Goal: Task Accomplishment & Management: Use online tool/utility

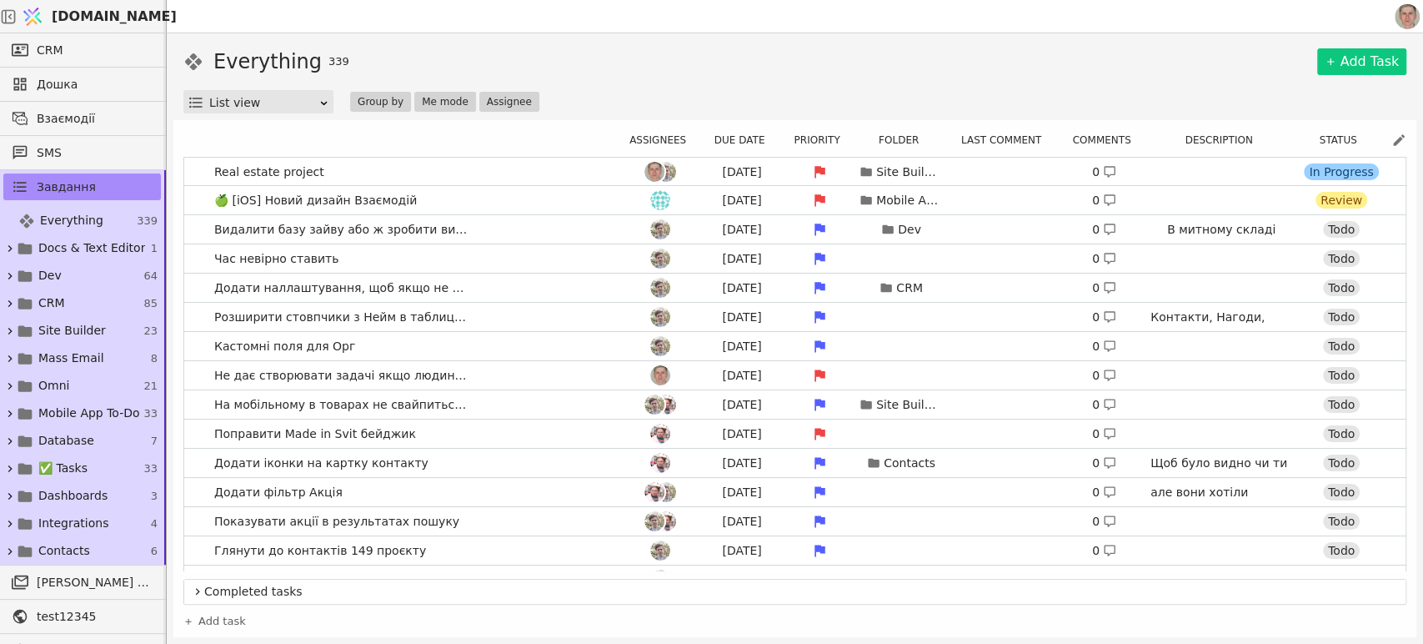
click at [1265, 66] on div "Everything 339 Add Task" at bounding box center [794, 62] width 1223 height 30
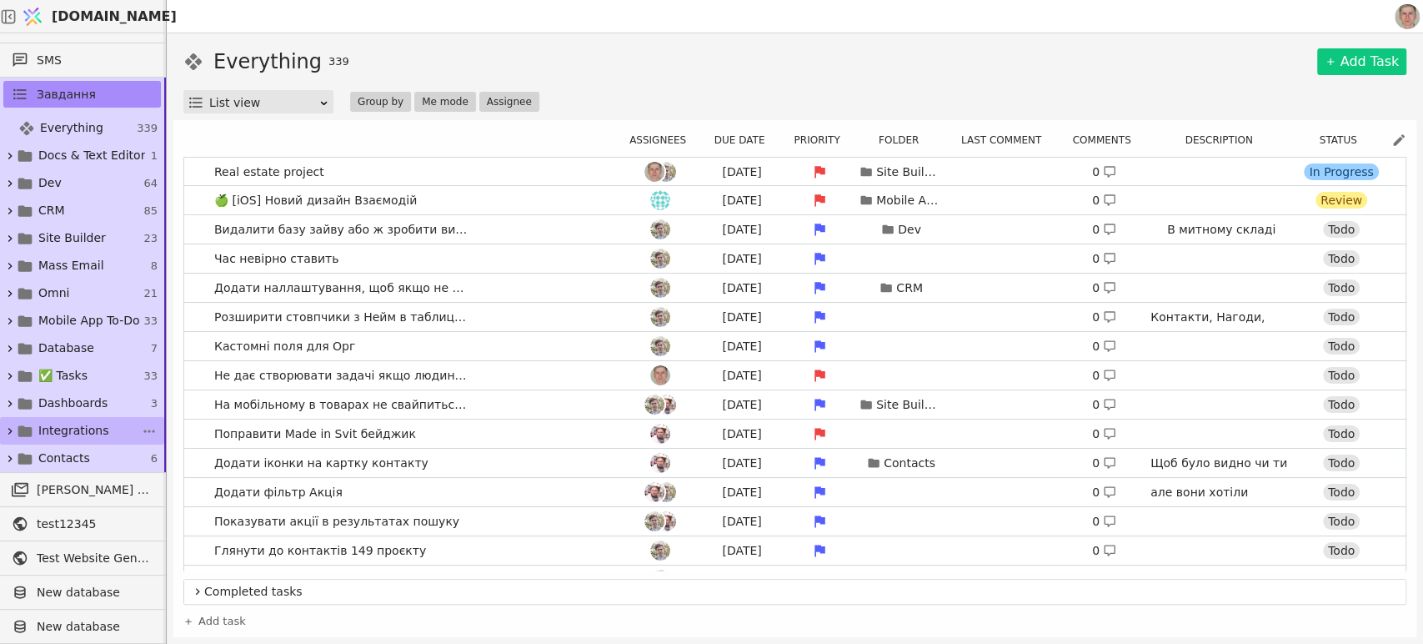
scroll to position [183, 0]
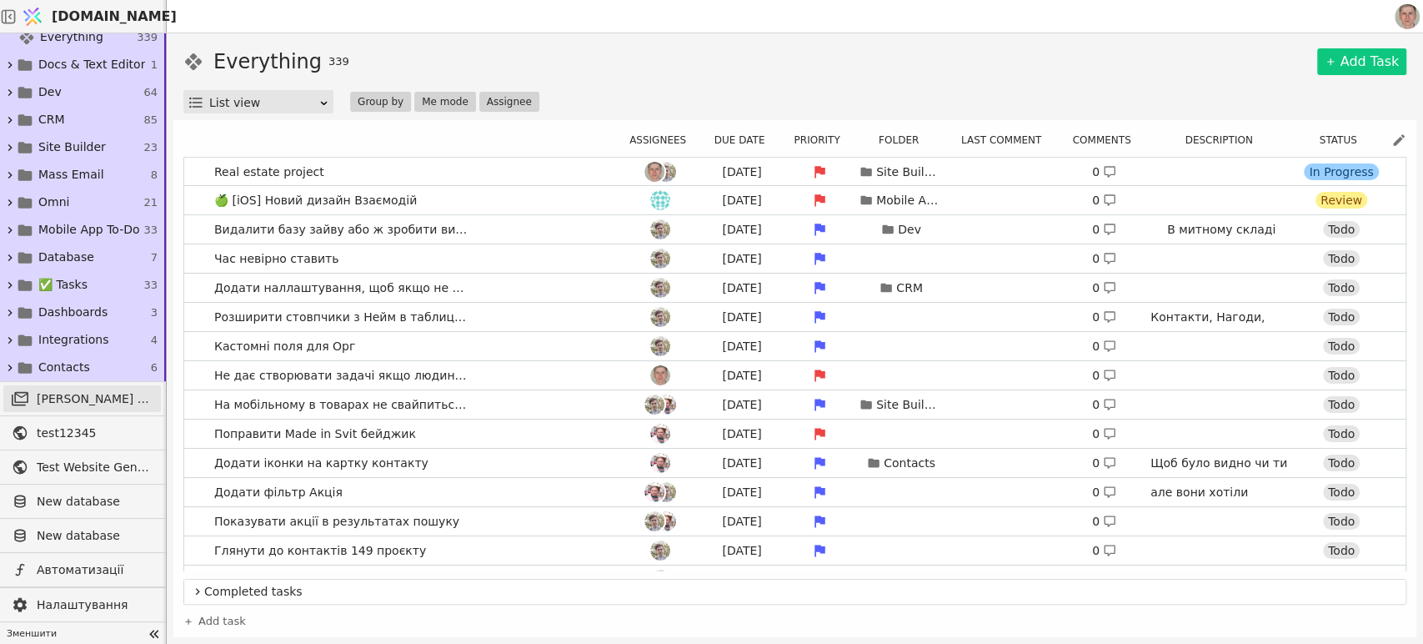
click at [98, 397] on span "[PERSON_NAME] розсилки" at bounding box center [95, 399] width 116 height 18
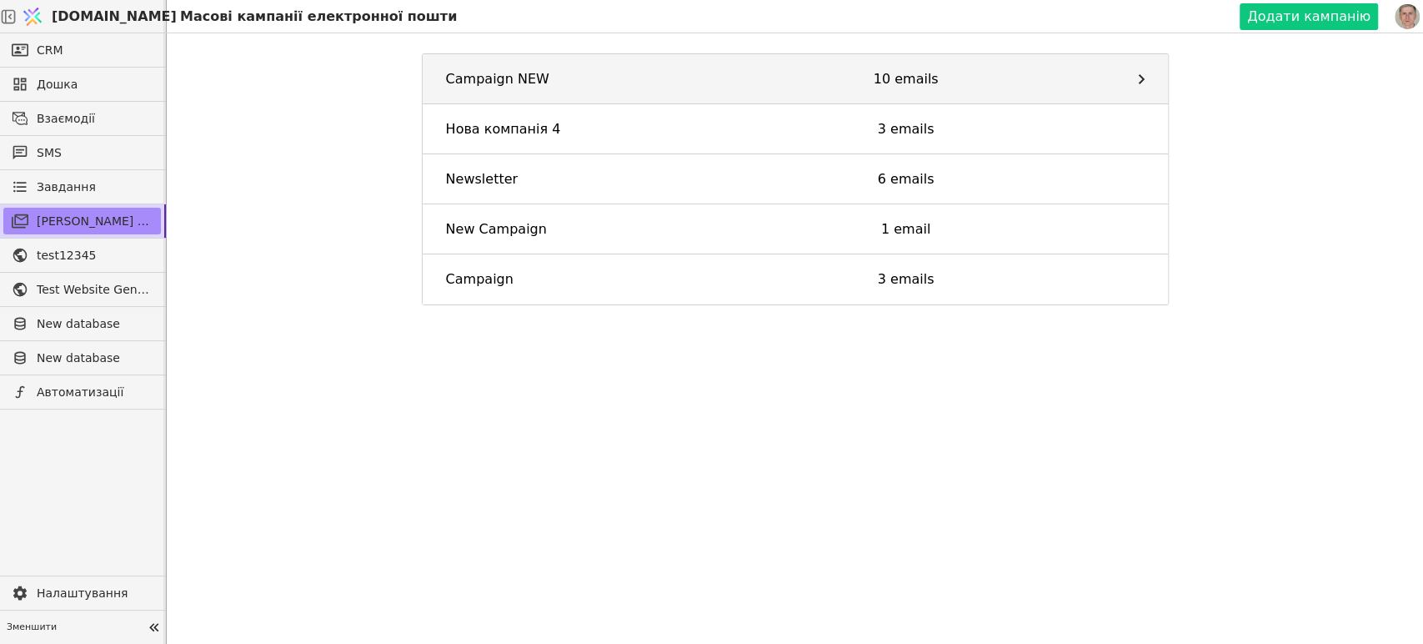
click at [704, 68] on link "Campaign NEW 10 emails" at bounding box center [795, 79] width 745 height 50
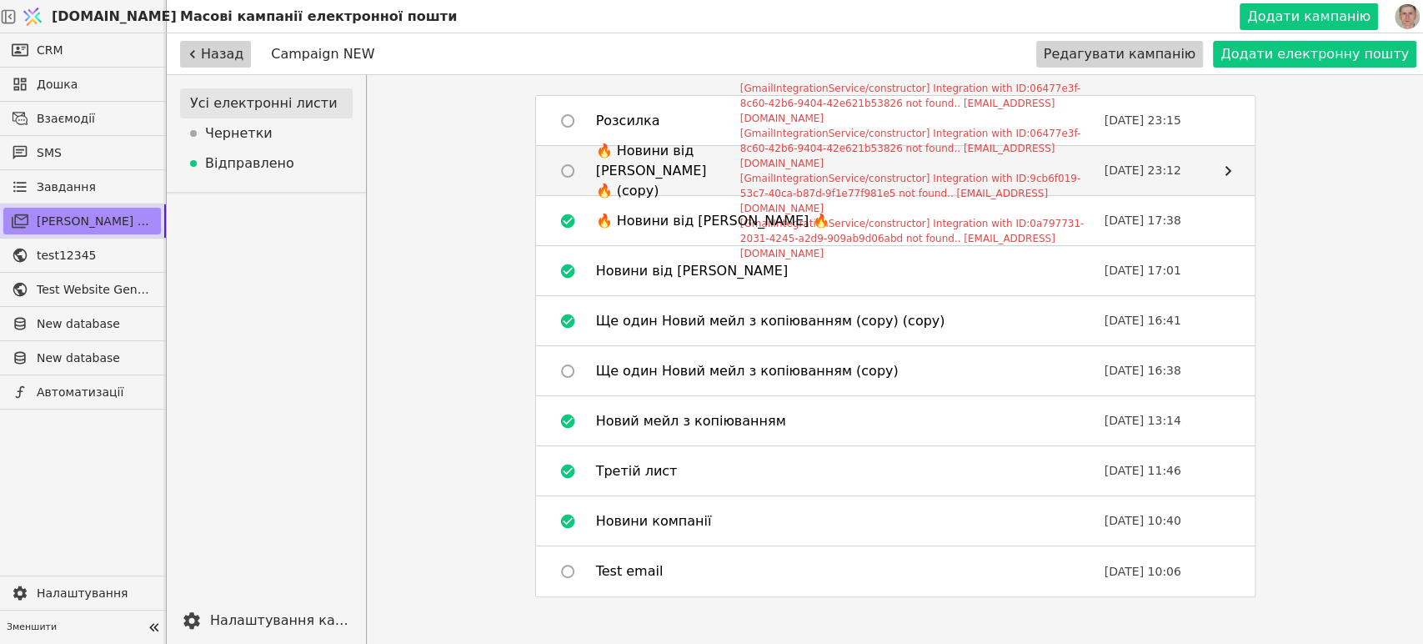
click at [961, 113] on div "[GmailIntegrationService/constructor] Integration with ID:06477e3f-8c60-42b6-94…" at bounding box center [919, 103] width 358 height 45
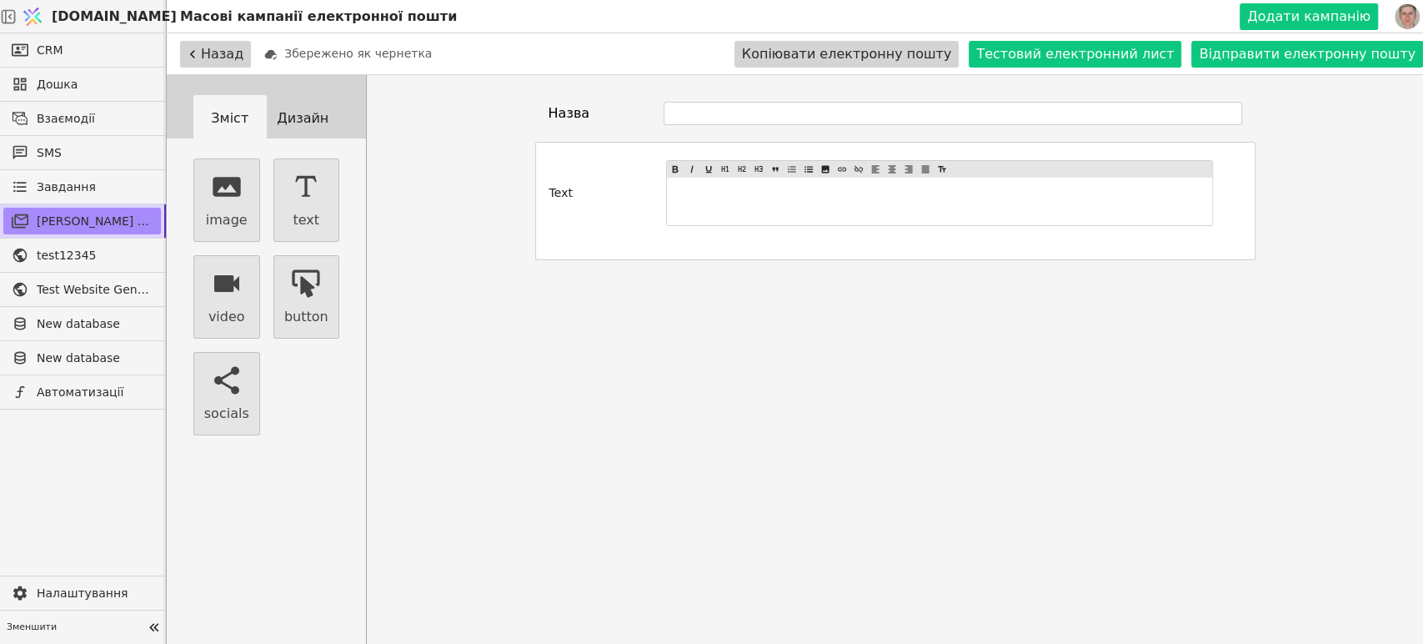
type input "🔥 Новини від [PERSON_NAME] 🔥 (copy)"
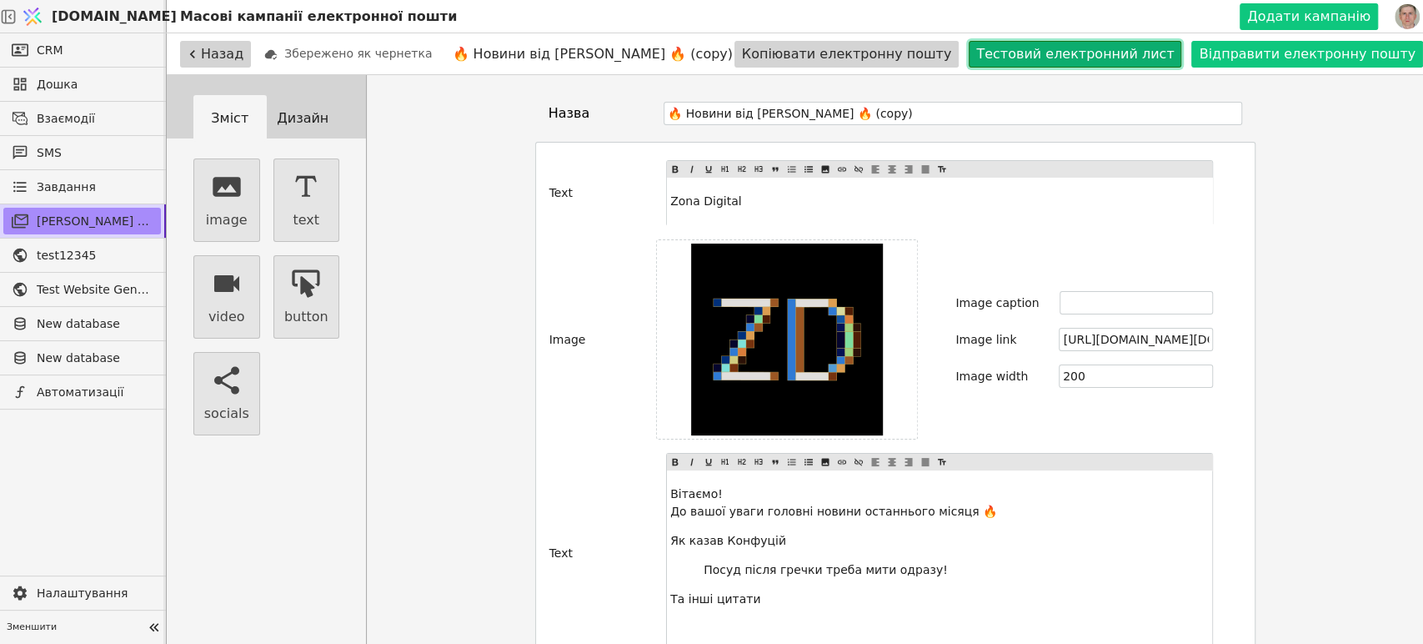
click at [1111, 49] on button "Тестовий електронний лист" at bounding box center [1075, 54] width 213 height 27
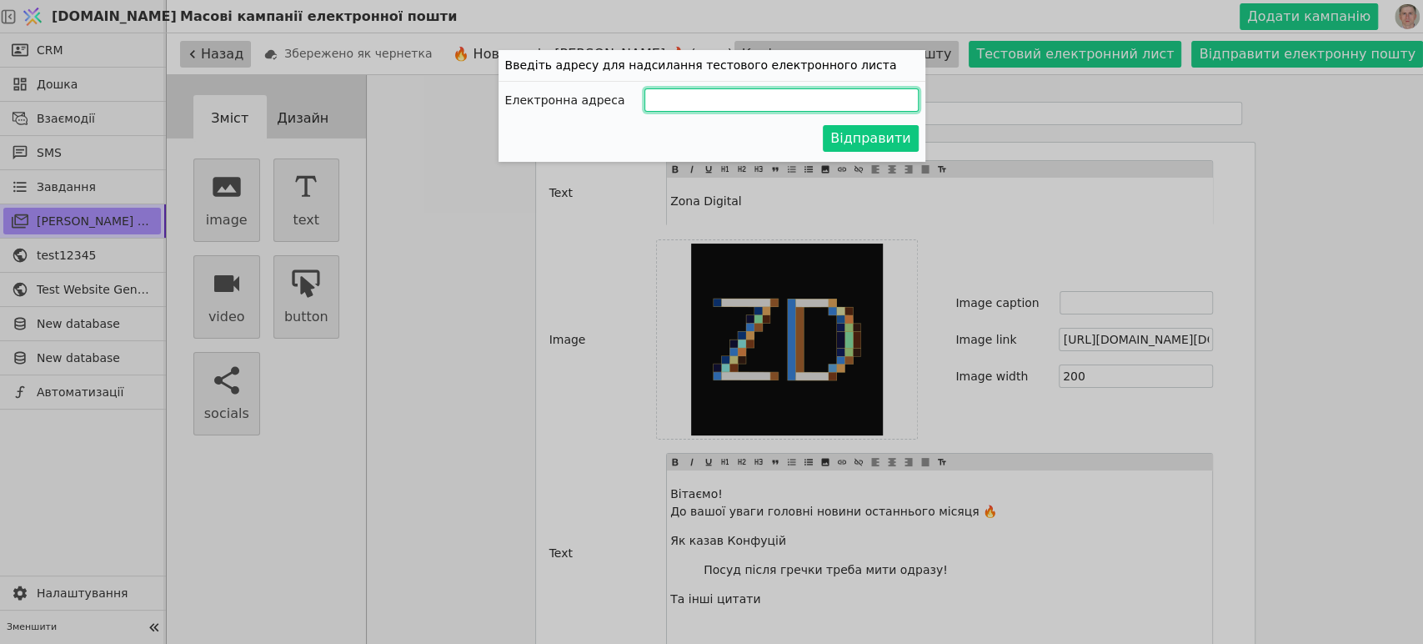
click at [682, 99] on input "Додати кампанію" at bounding box center [781, 99] width 273 height 23
type input "[EMAIL_ADDRESS][PERSON_NAME][DOMAIN_NAME]"
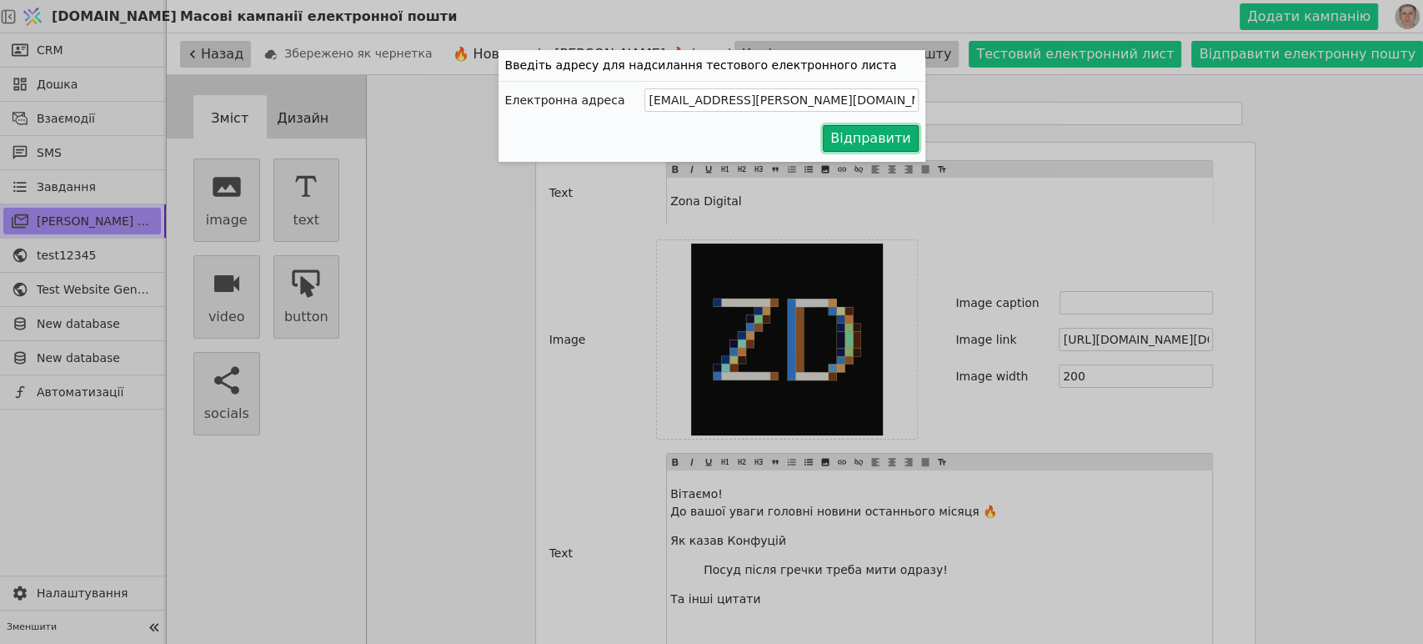
click at [894, 132] on button "Відправити" at bounding box center [870, 138] width 95 height 27
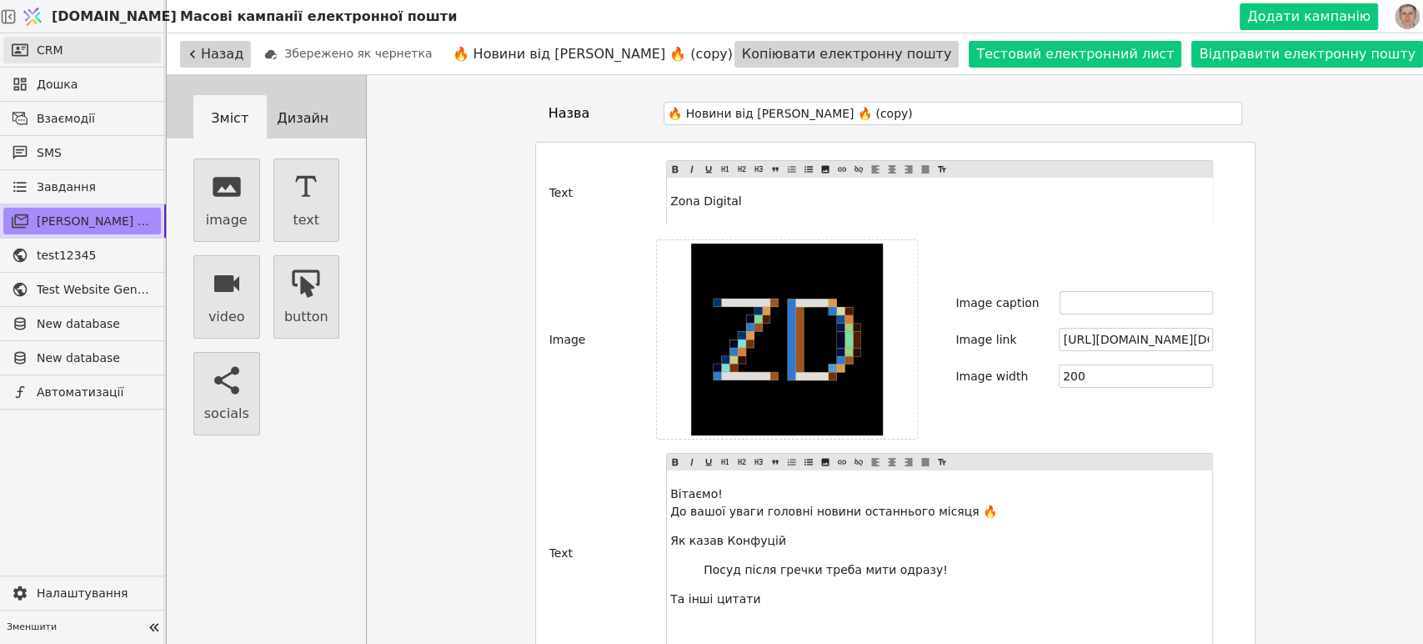
click at [68, 47] on link "CRM" at bounding box center [82, 50] width 158 height 27
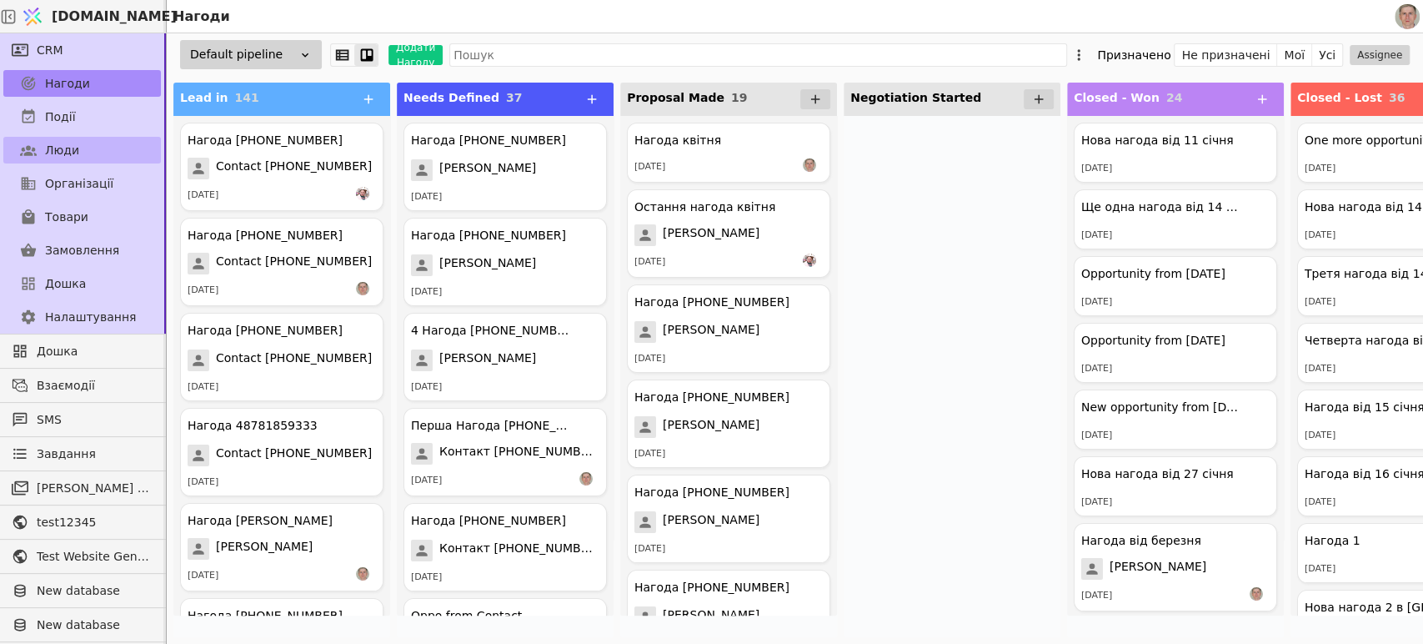
click at [100, 153] on link "Люди" at bounding box center [82, 150] width 158 height 27
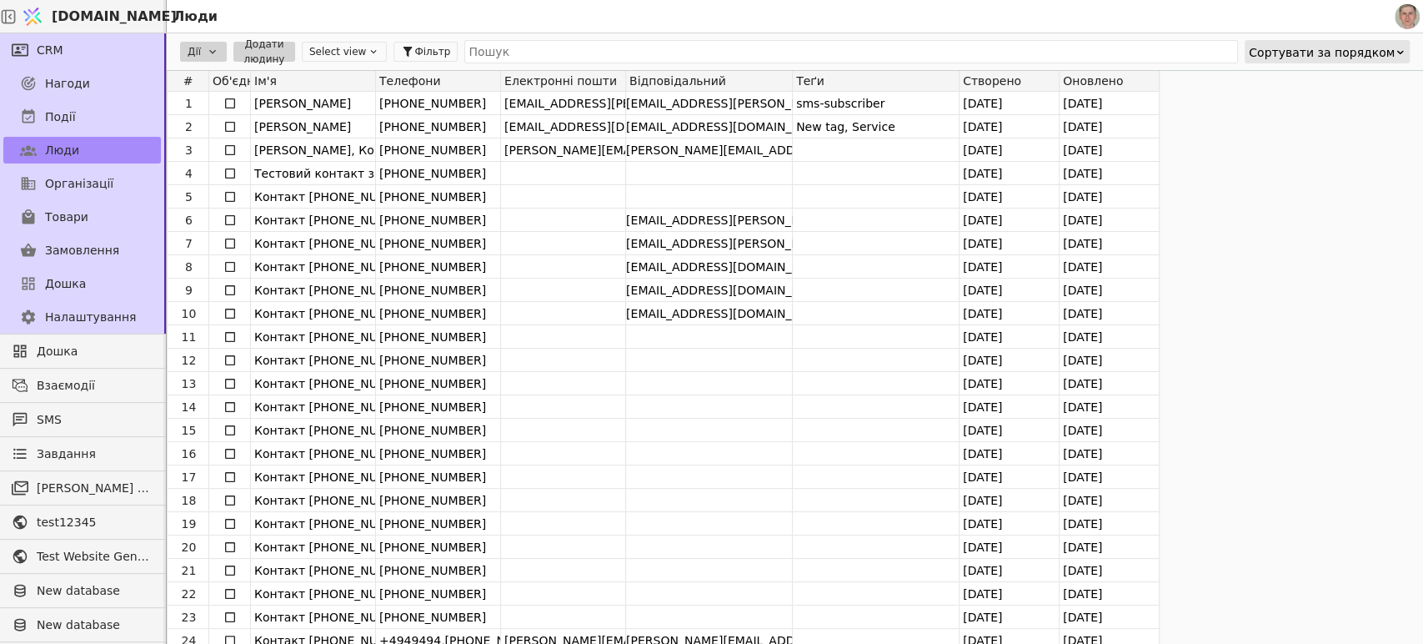
click at [354, 49] on button "Select view" at bounding box center [344, 52] width 85 height 20
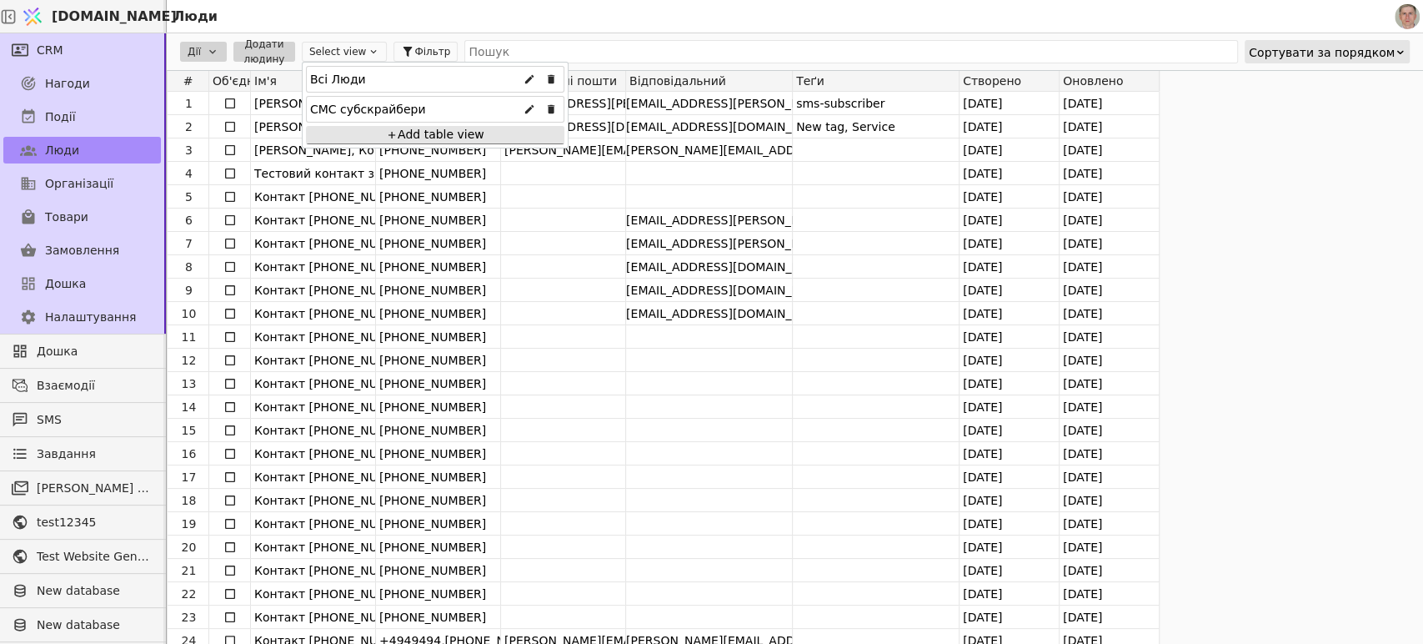
click at [378, 103] on div "СМС субскрайбери" at bounding box center [368, 109] width 116 height 27
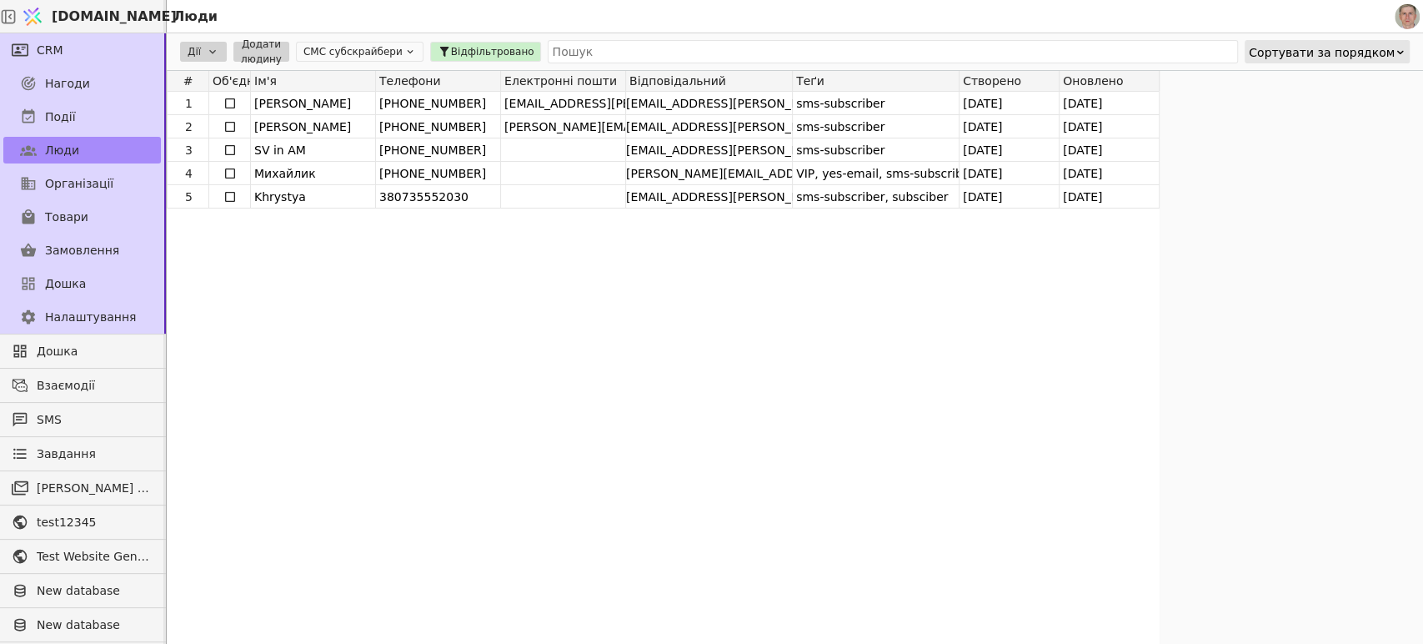
click at [372, 52] on button "СМС субскрайбери" at bounding box center [360, 52] width 128 height 20
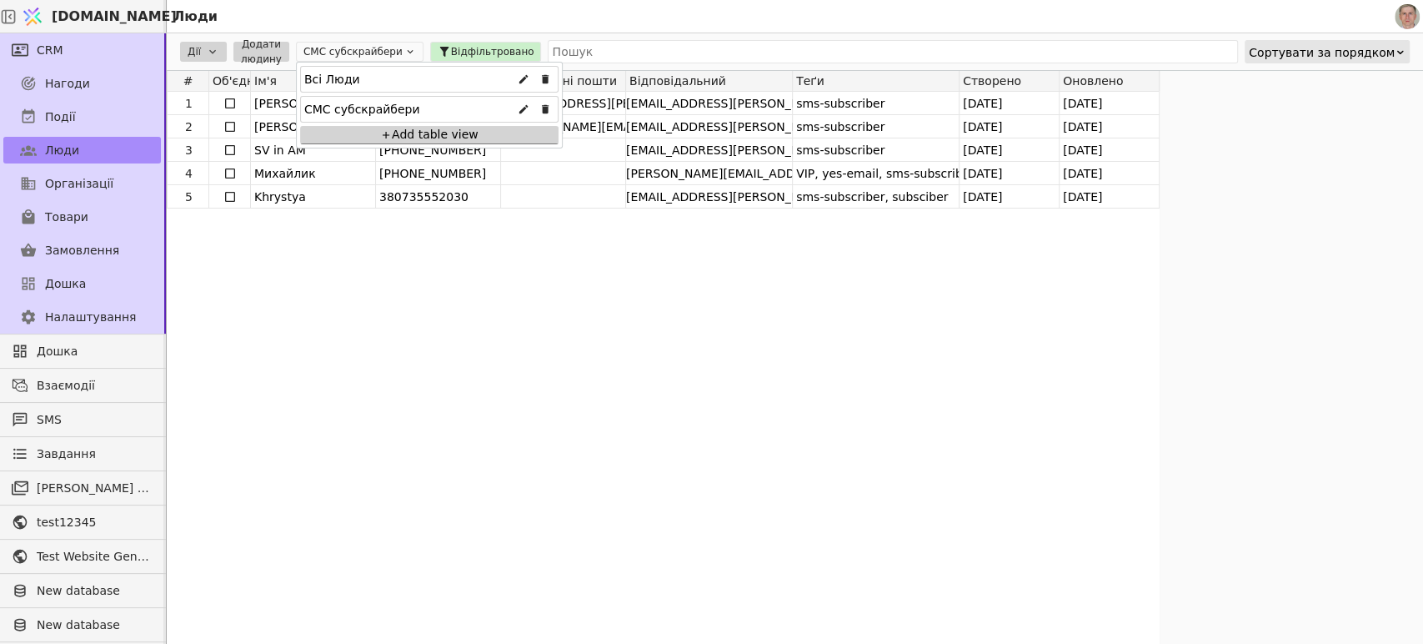
click at [392, 132] on div "Add table view" at bounding box center [429, 135] width 258 height 18
click at [522, 73] on icon at bounding box center [524, 79] width 12 height 12
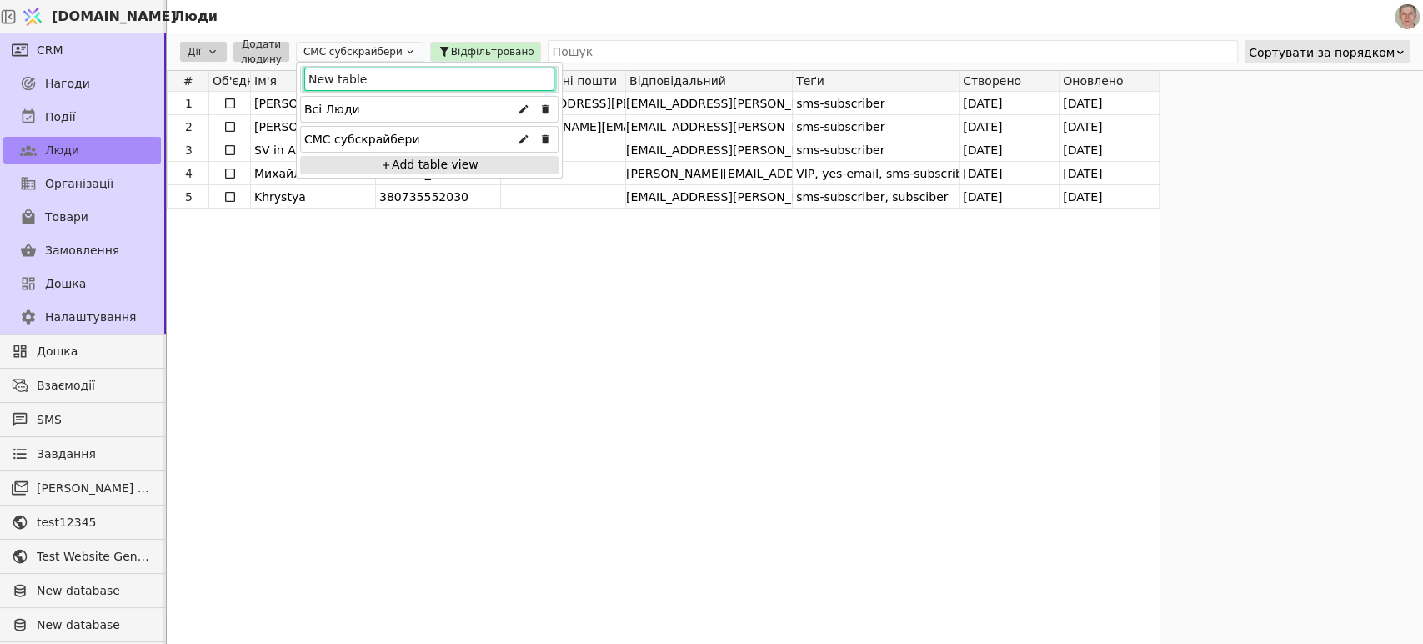
click at [449, 68] on input "New table" at bounding box center [429, 79] width 250 height 23
click at [447, 66] on div "New table" at bounding box center [429, 79] width 257 height 30
type input "Субскрайбери поштові"
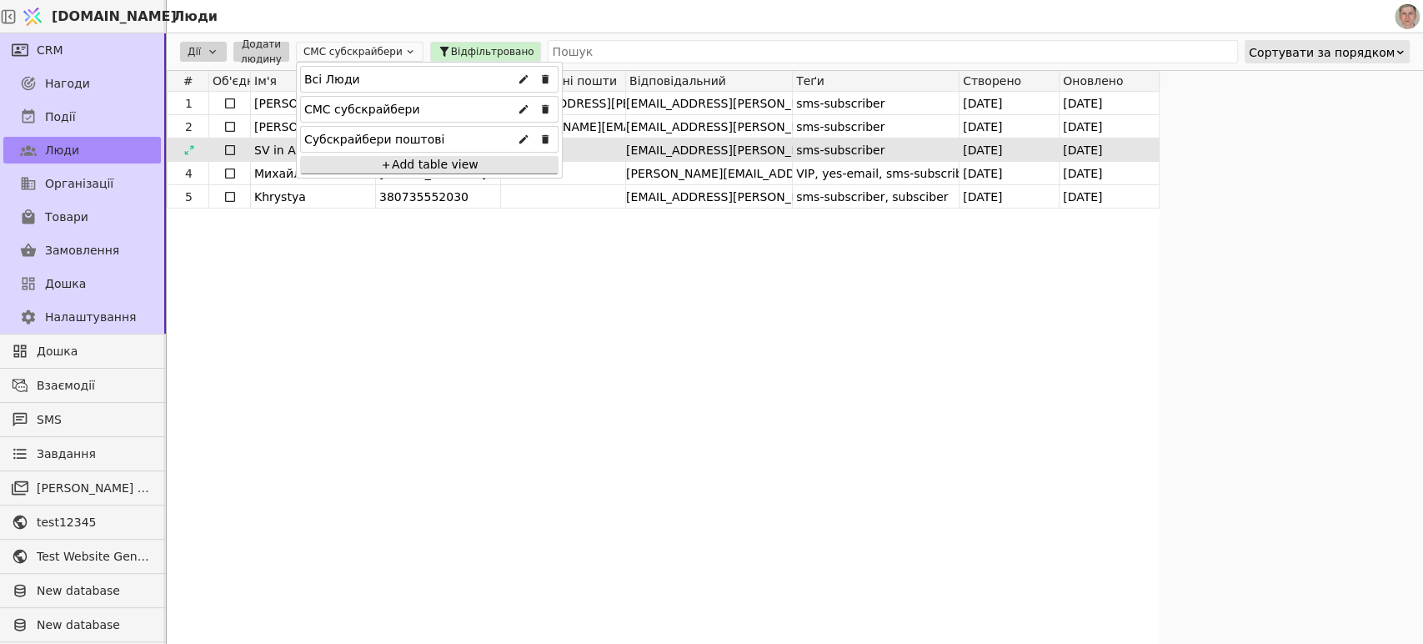
click at [451, 140] on div "Субскрайбери поштові" at bounding box center [429, 139] width 258 height 27
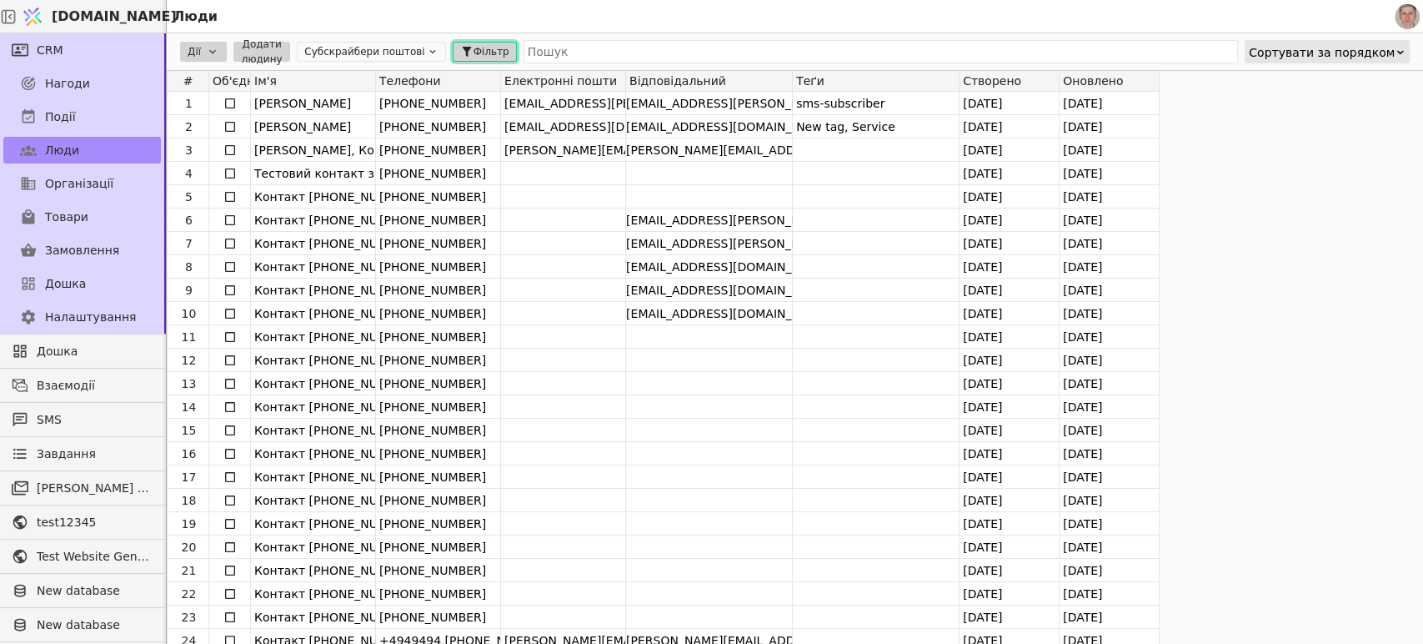
click at [474, 51] on span "Фільтр" at bounding box center [492, 51] width 36 height 15
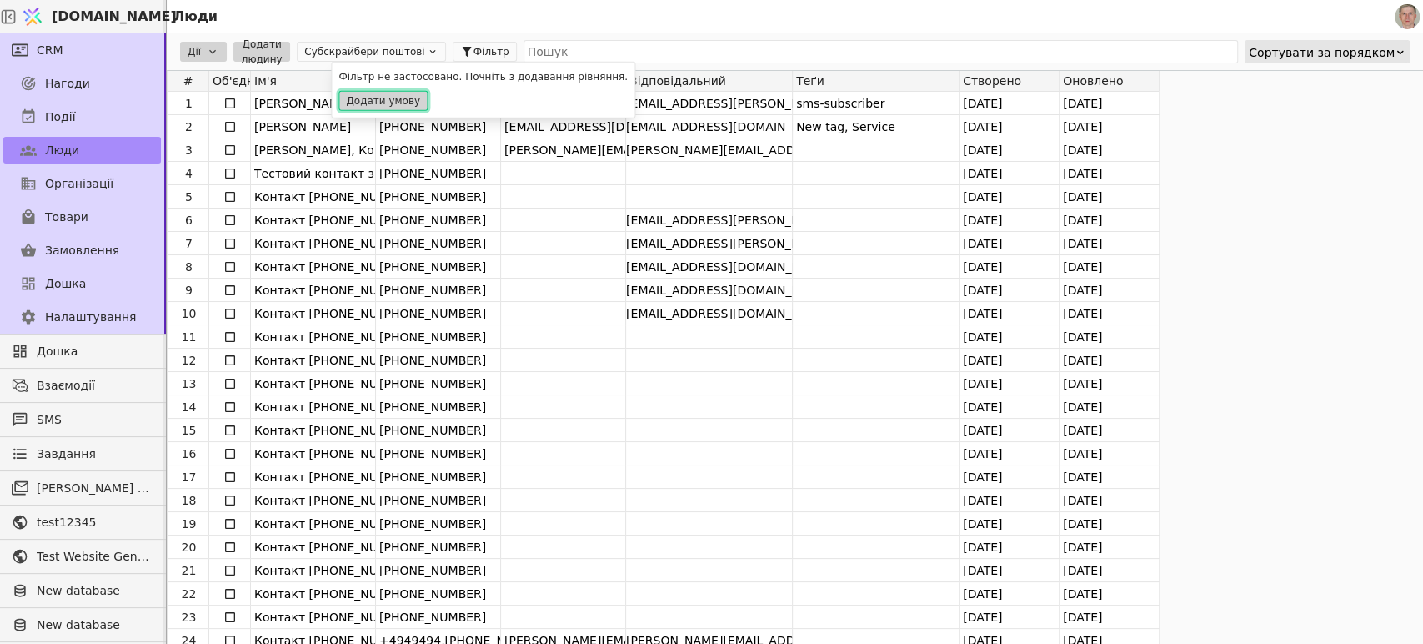
click at [393, 96] on button "Додати умову" at bounding box center [383, 101] width 89 height 20
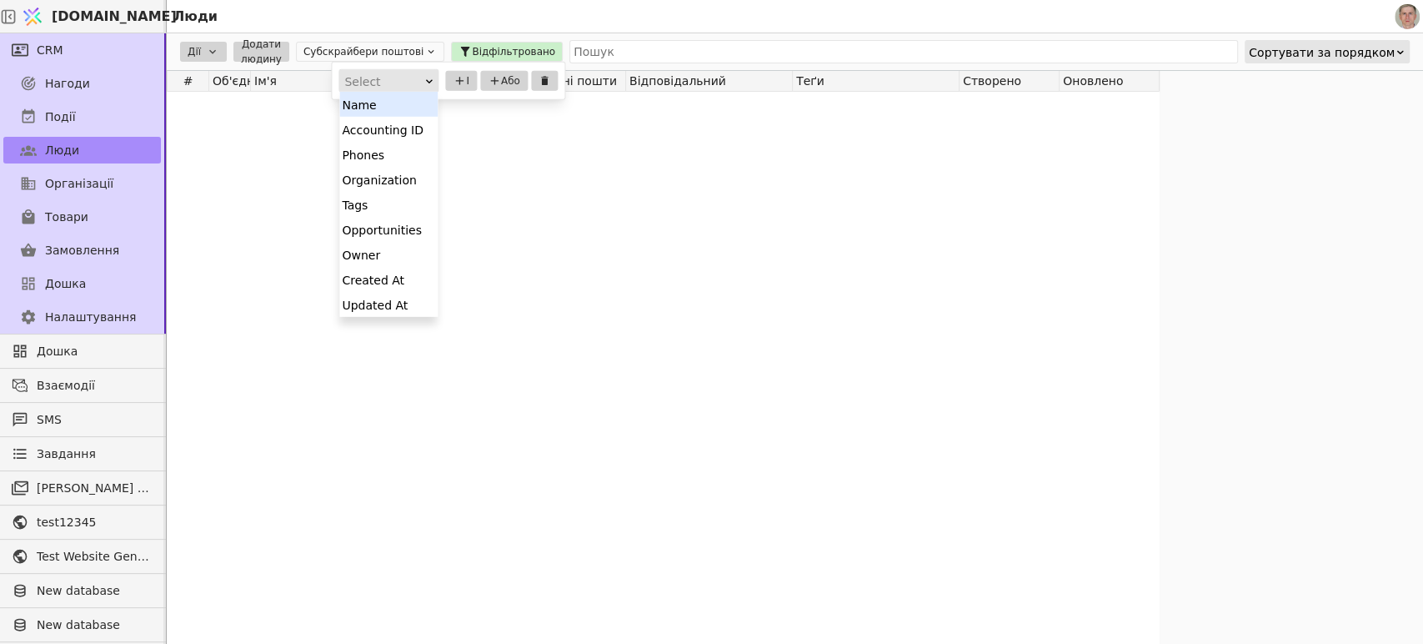
click at [385, 85] on div "Select" at bounding box center [383, 81] width 78 height 23
click at [386, 203] on div "Tags" at bounding box center [388, 204] width 98 height 25
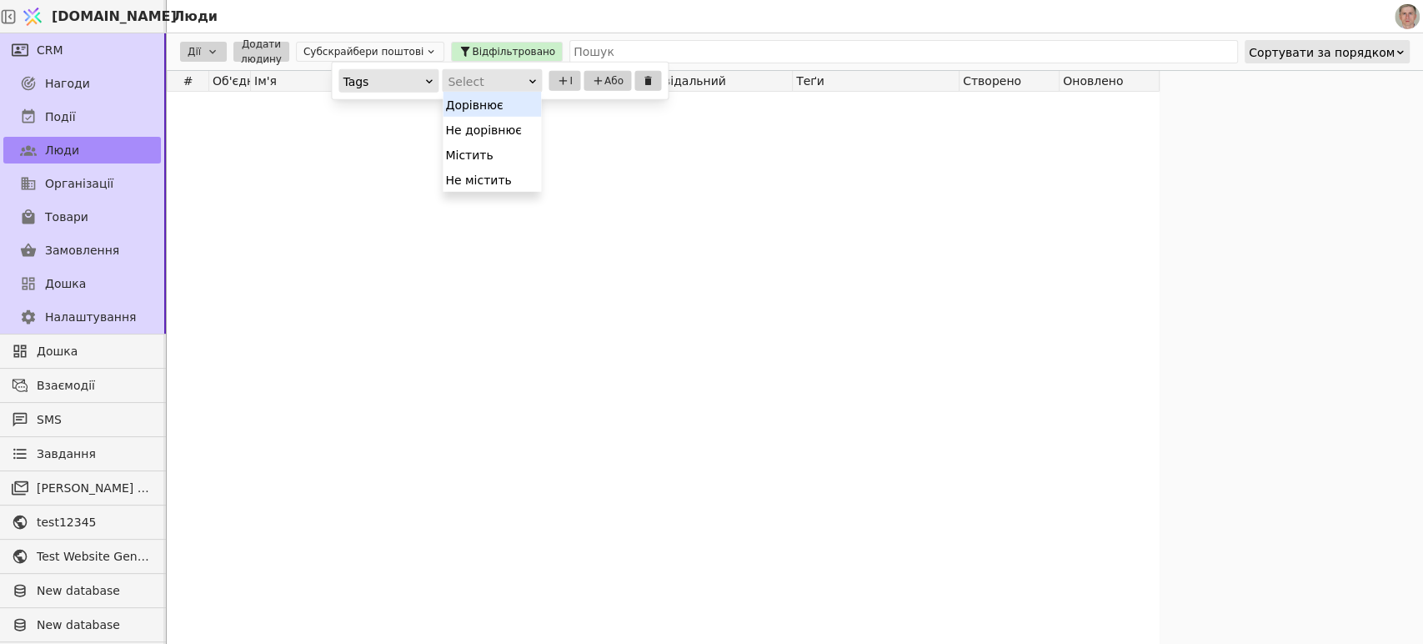
click at [474, 88] on div "Select" at bounding box center [487, 81] width 78 height 23
click at [480, 156] on div "Містить" at bounding box center [492, 154] width 98 height 25
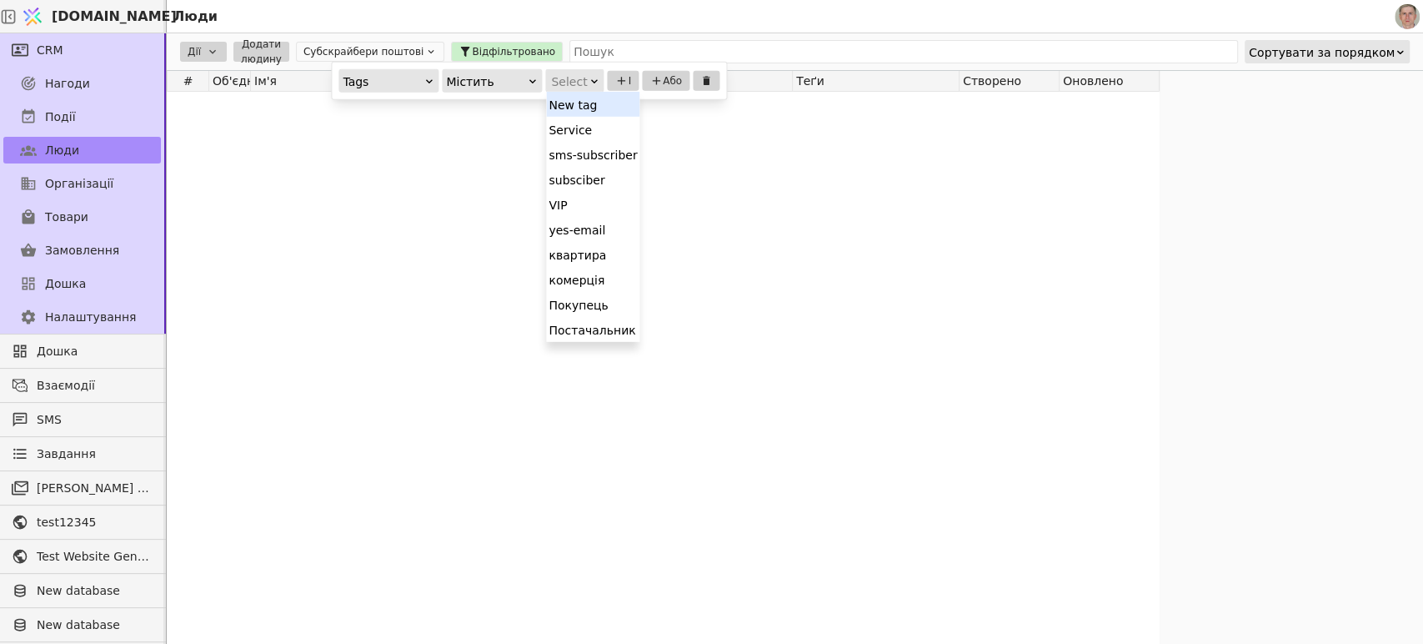
click at [571, 78] on div "Select" at bounding box center [569, 81] width 36 height 23
click at [594, 171] on div "subsciber" at bounding box center [592, 179] width 93 height 25
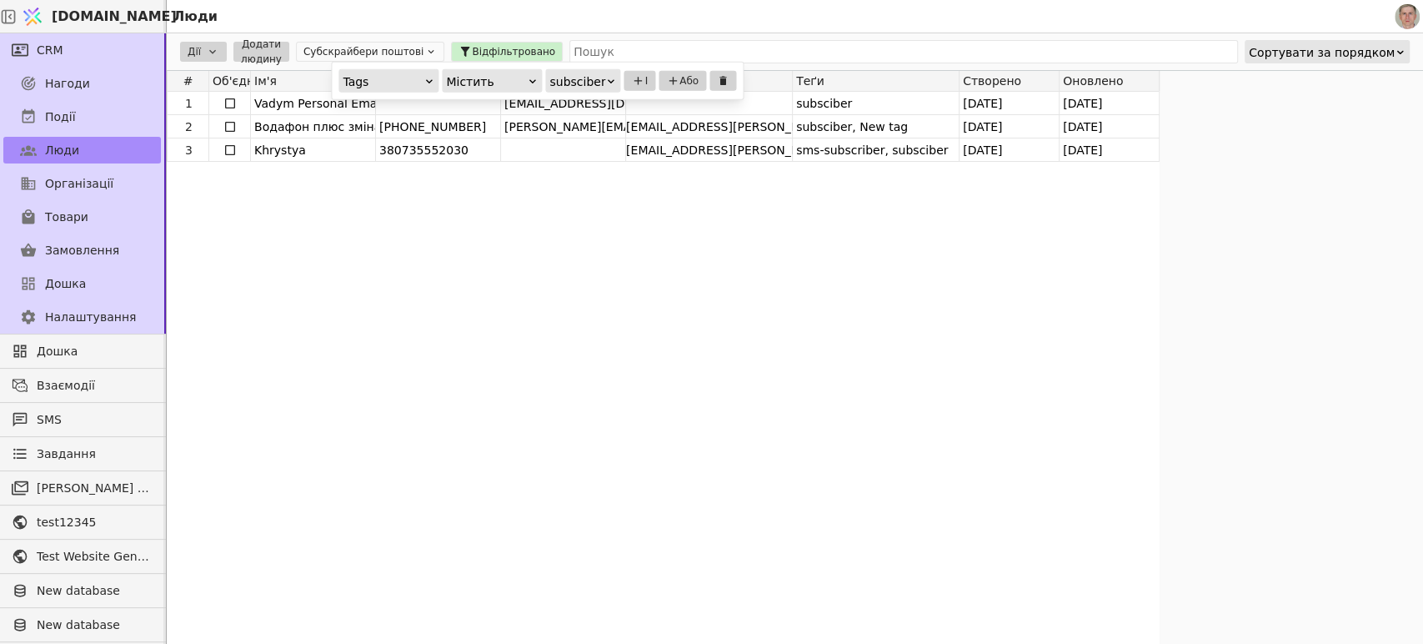
click at [632, 300] on div "1 Vadym Personal Email for test [EMAIL_ADDRESS][DOMAIN_NAME] subsciber [DATE] […" at bounding box center [663, 368] width 993 height 553
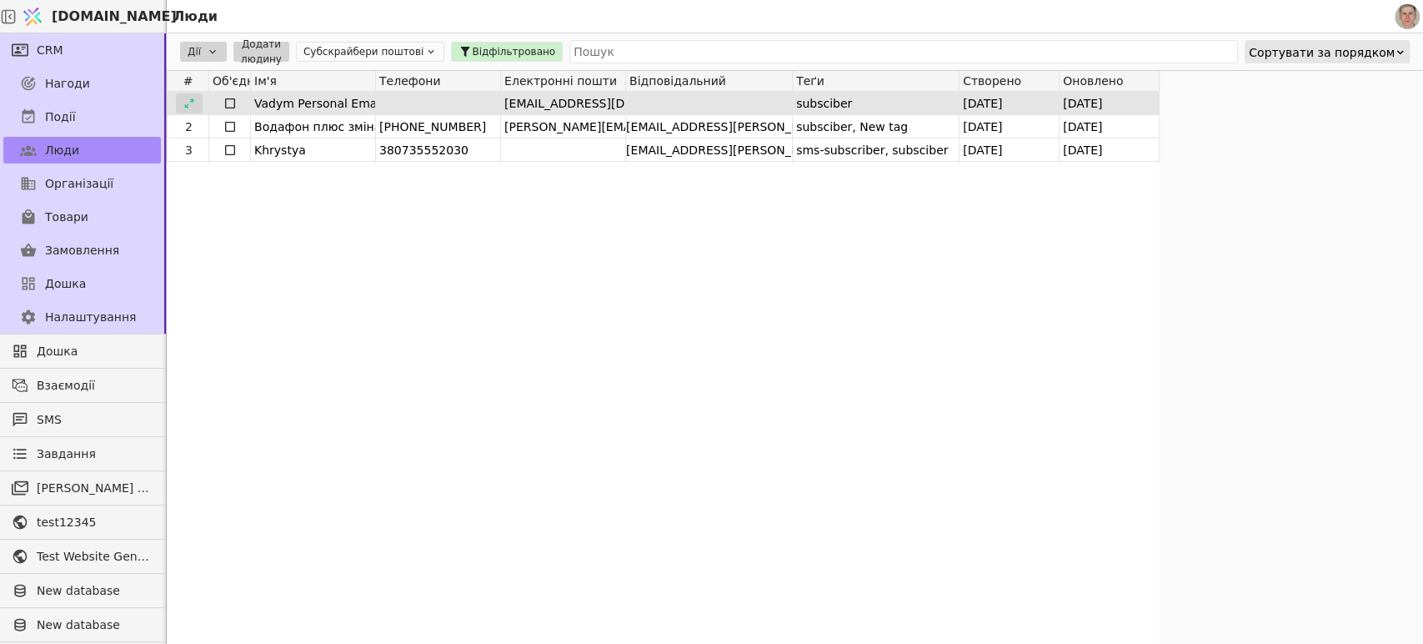
click at [192, 98] on icon at bounding box center [189, 104] width 12 height 12
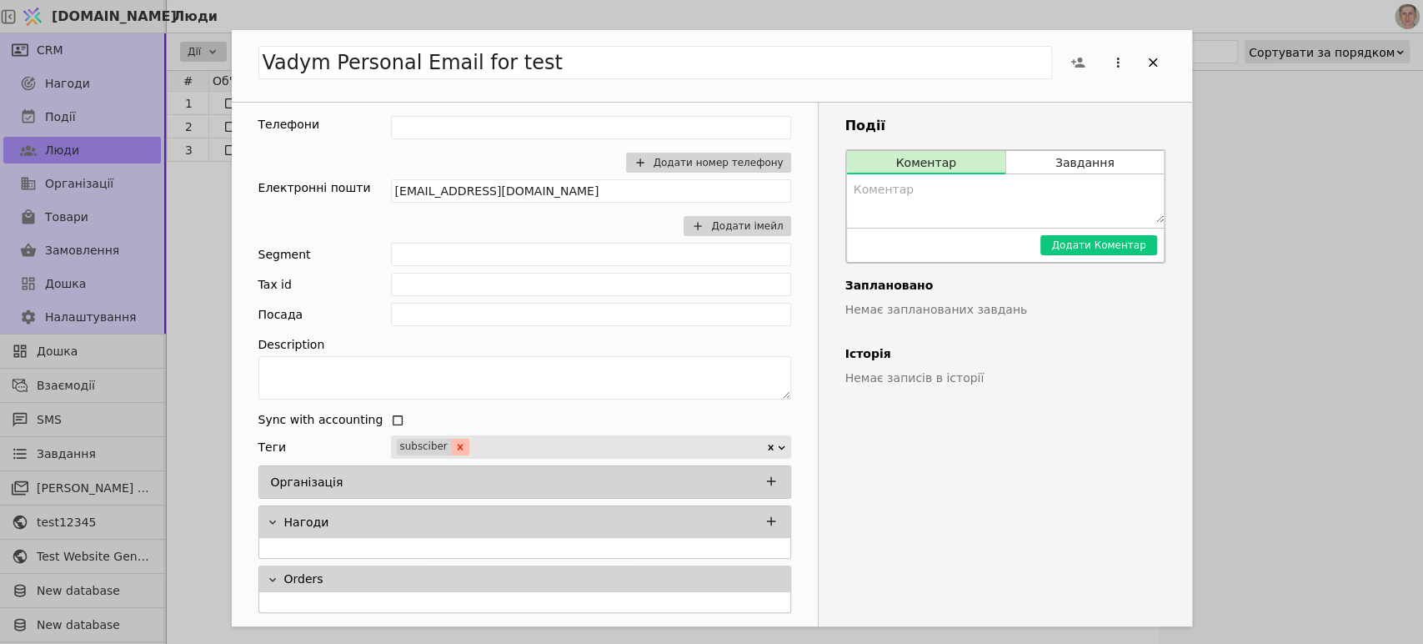
click at [457, 442] on icon "Remove subsciber" at bounding box center [460, 447] width 12 height 12
click at [1149, 62] on icon "Add Opportunity" at bounding box center [1153, 62] width 15 height 15
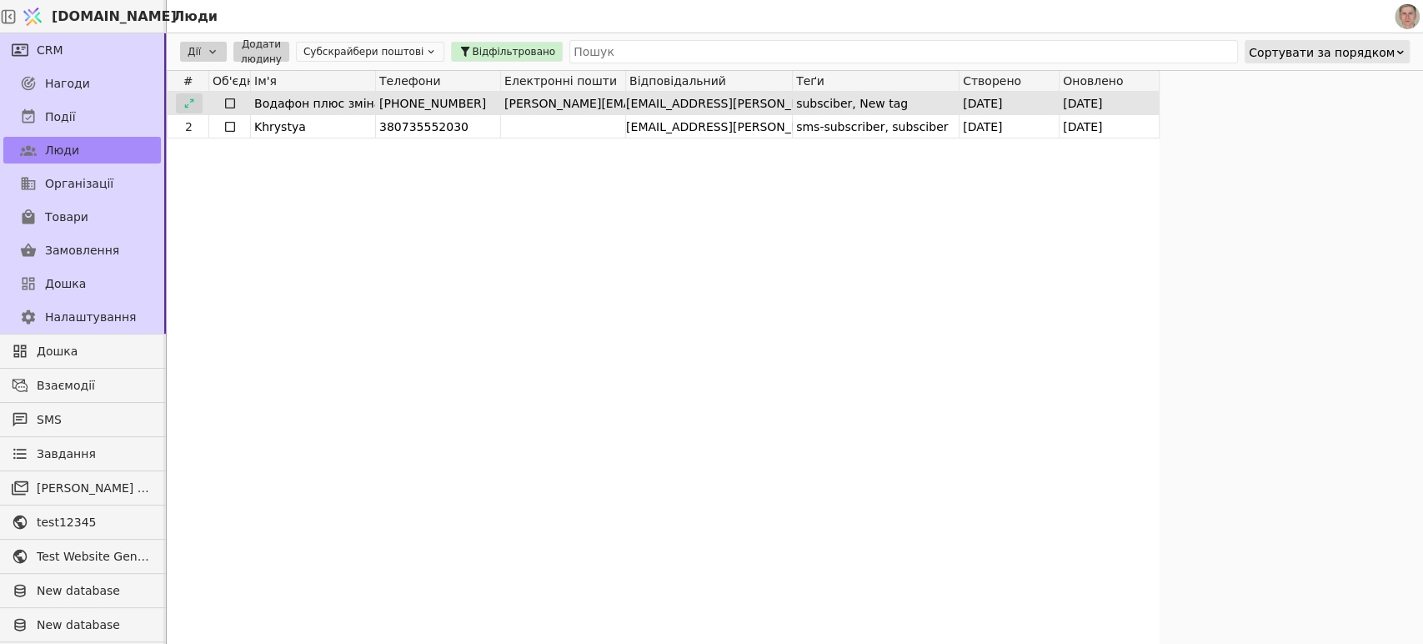
click at [189, 99] on icon at bounding box center [189, 104] width 12 height 12
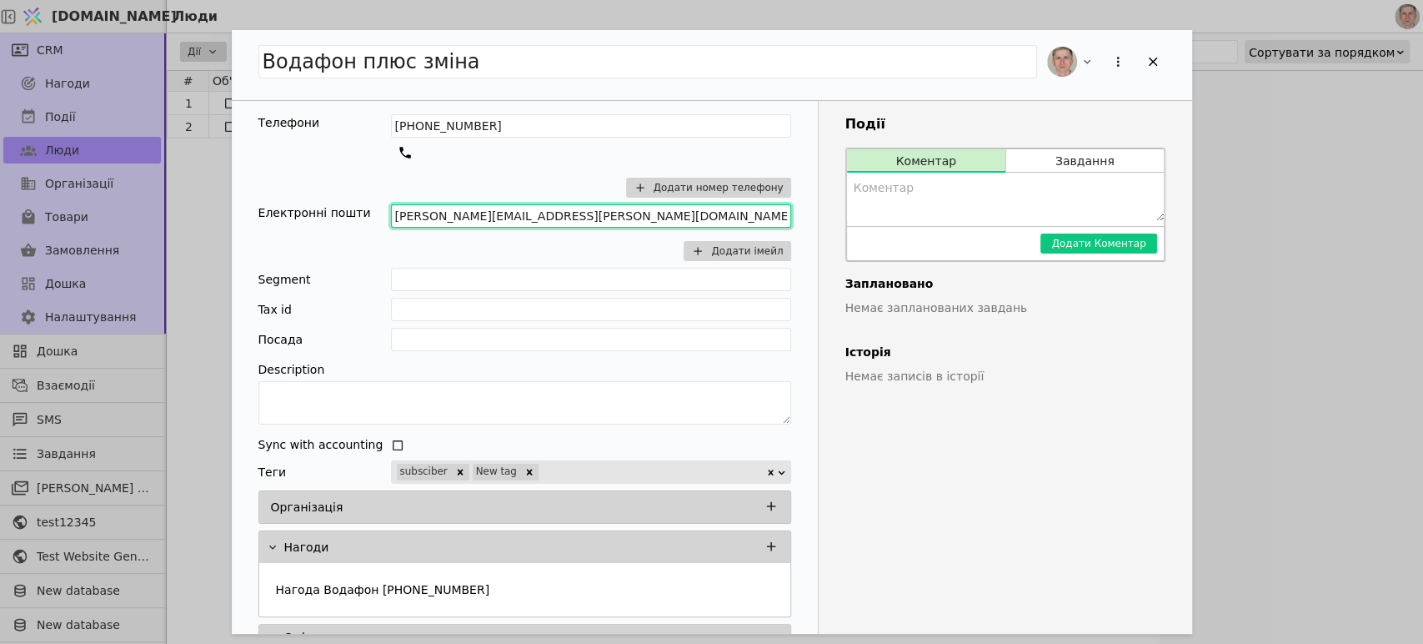
drag, startPoint x: 544, startPoint y: 206, endPoint x: 537, endPoint y: 211, distance: 9.0
click at [537, 211] on input "[PERSON_NAME][EMAIL_ADDRESS][PERSON_NAME][DOMAIN_NAME]" at bounding box center [591, 215] width 400 height 23
drag, startPoint x: 554, startPoint y: 219, endPoint x: 278, endPoint y: 232, distance: 276.3
click at [278, 232] on div "Електронні пошти [PERSON_NAME][EMAIL_ADDRESS][PERSON_NAME][DOMAIN_NAME] Додати …" at bounding box center [524, 232] width 533 height 57
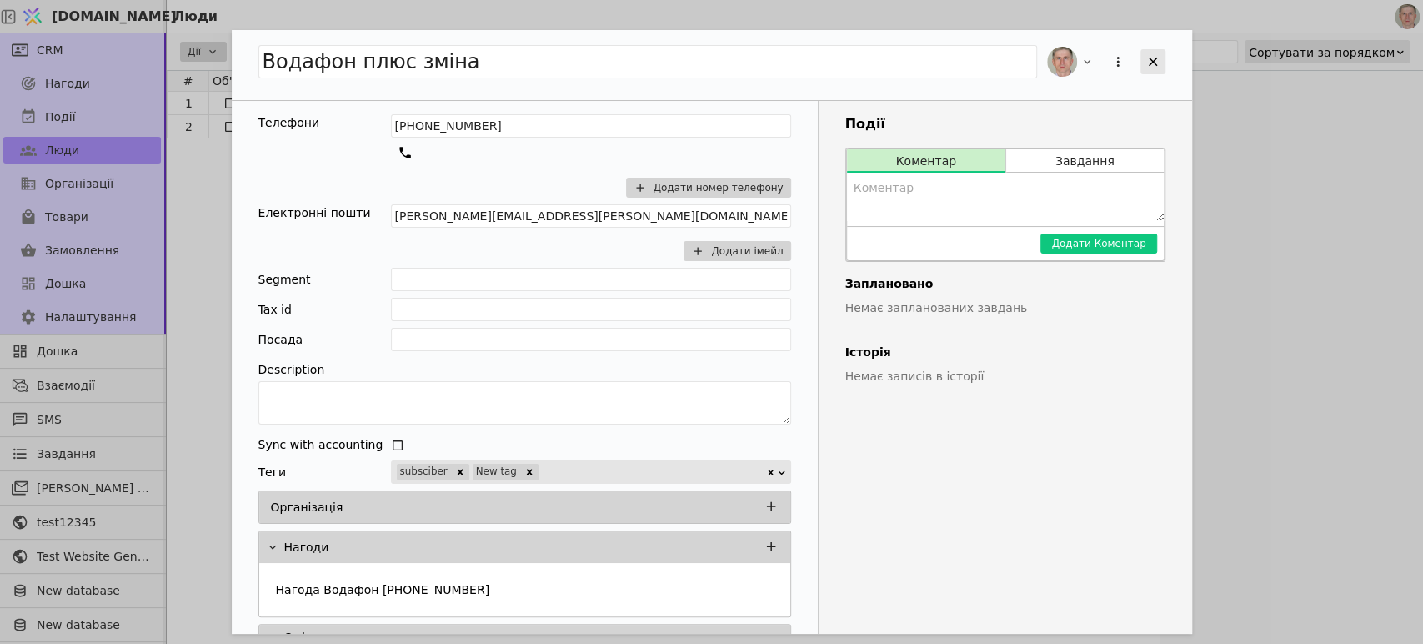
click at [1149, 58] on icon "Add Opportunity" at bounding box center [1153, 61] width 15 height 15
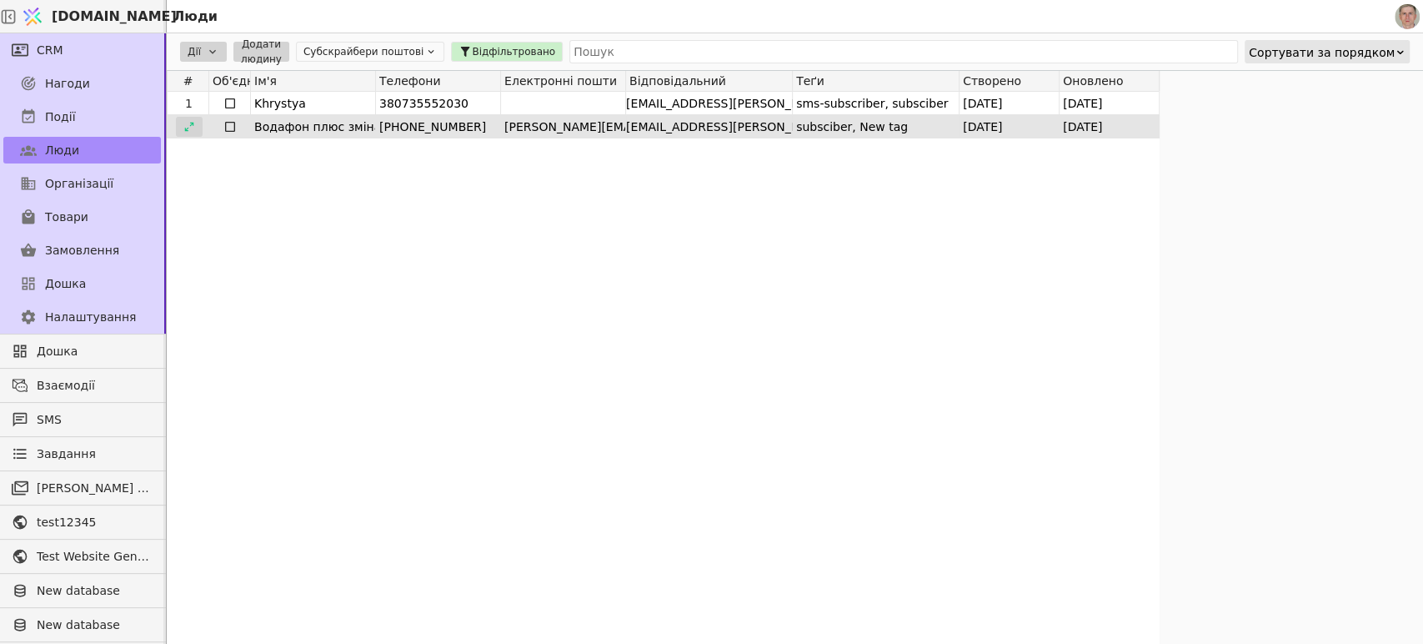
click at [187, 127] on icon at bounding box center [189, 127] width 12 height 12
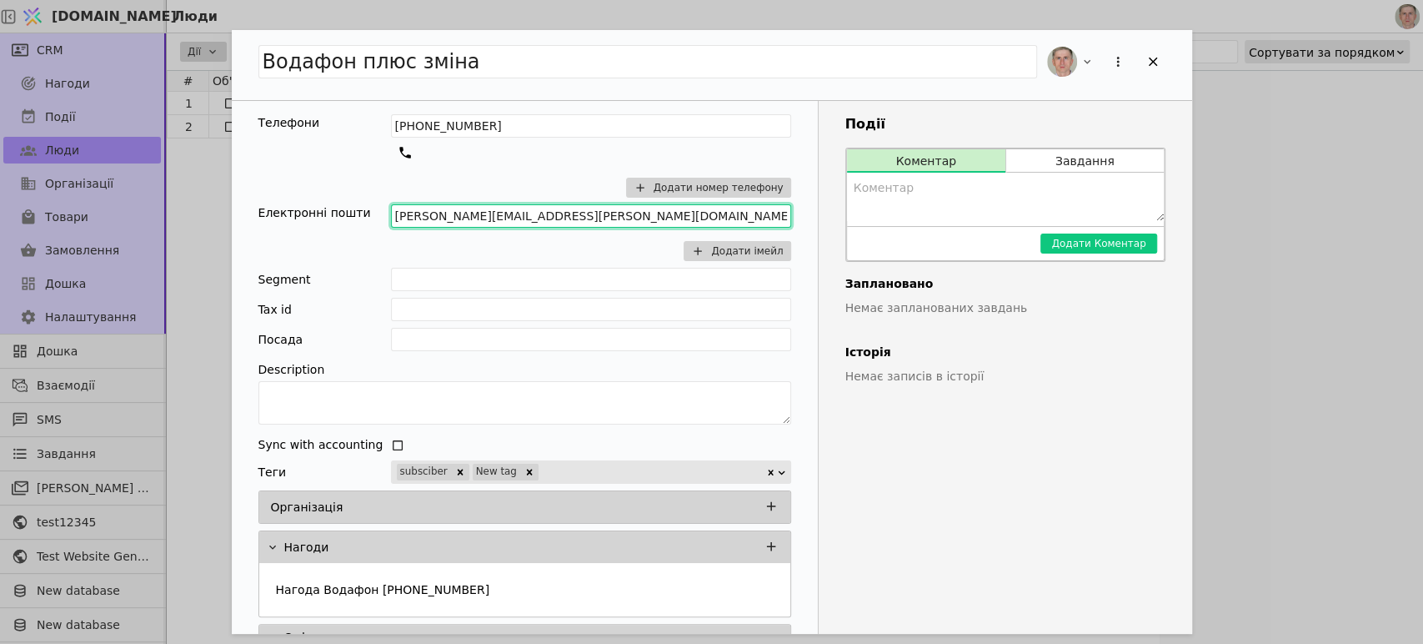
drag, startPoint x: 408, startPoint y: 217, endPoint x: 307, endPoint y: 204, distance: 101.7
click at [344, 211] on div "Електронні пошти [PERSON_NAME][EMAIL_ADDRESS][PERSON_NAME][DOMAIN_NAME] Додати …" at bounding box center [524, 232] width 533 height 57
drag, startPoint x: 458, startPoint y: 210, endPoint x: 569, endPoint y: 209, distance: 110.9
click at [569, 209] on input "[EMAIL_ADDRESS][PERSON_NAME][DOMAIN_NAME]" at bounding box center [591, 215] width 400 height 23
type input "[EMAIL_ADDRESS][PERSON_NAME][DOMAIN_NAME]"
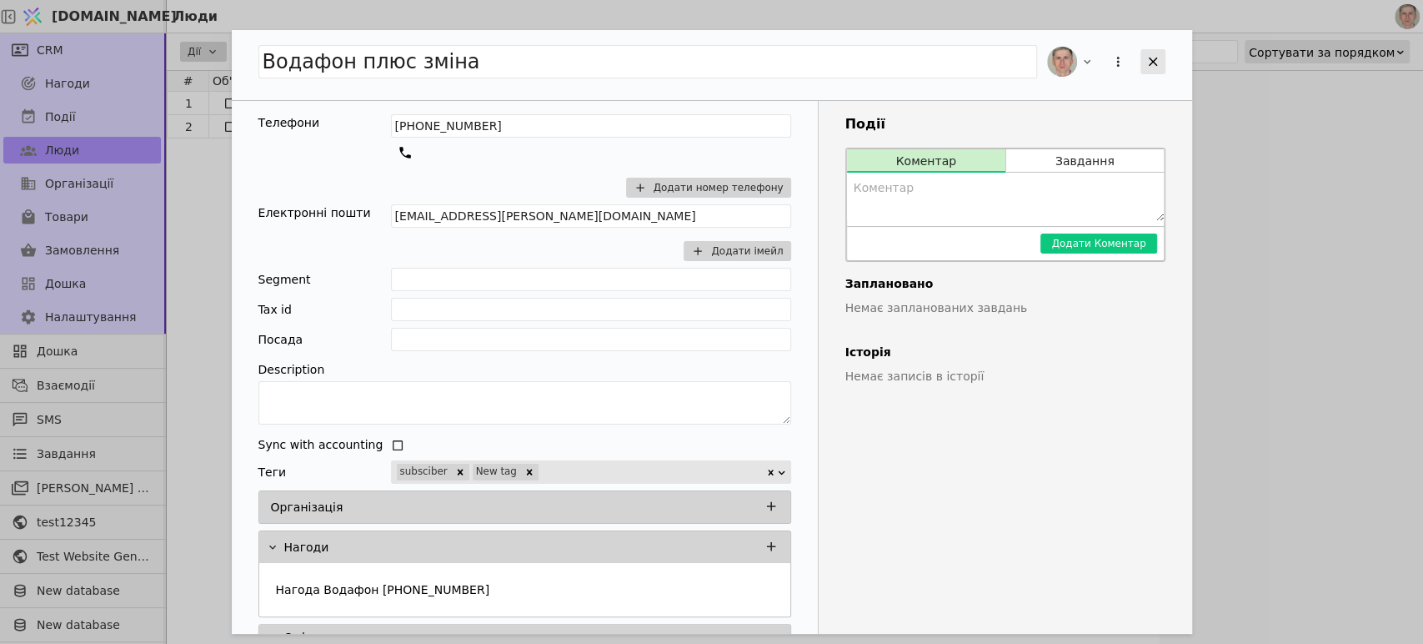
click at [1153, 58] on icon "Add Opportunity" at bounding box center [1153, 61] width 15 height 15
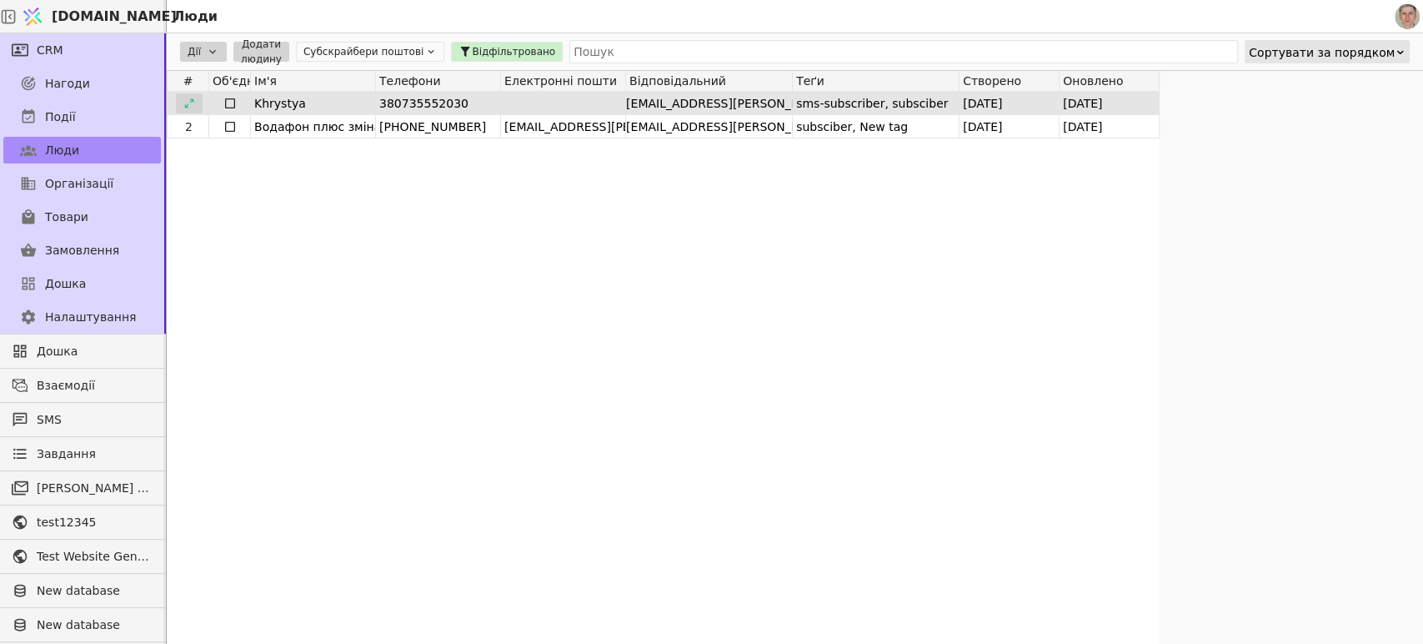
click at [191, 103] on icon at bounding box center [189, 104] width 12 height 12
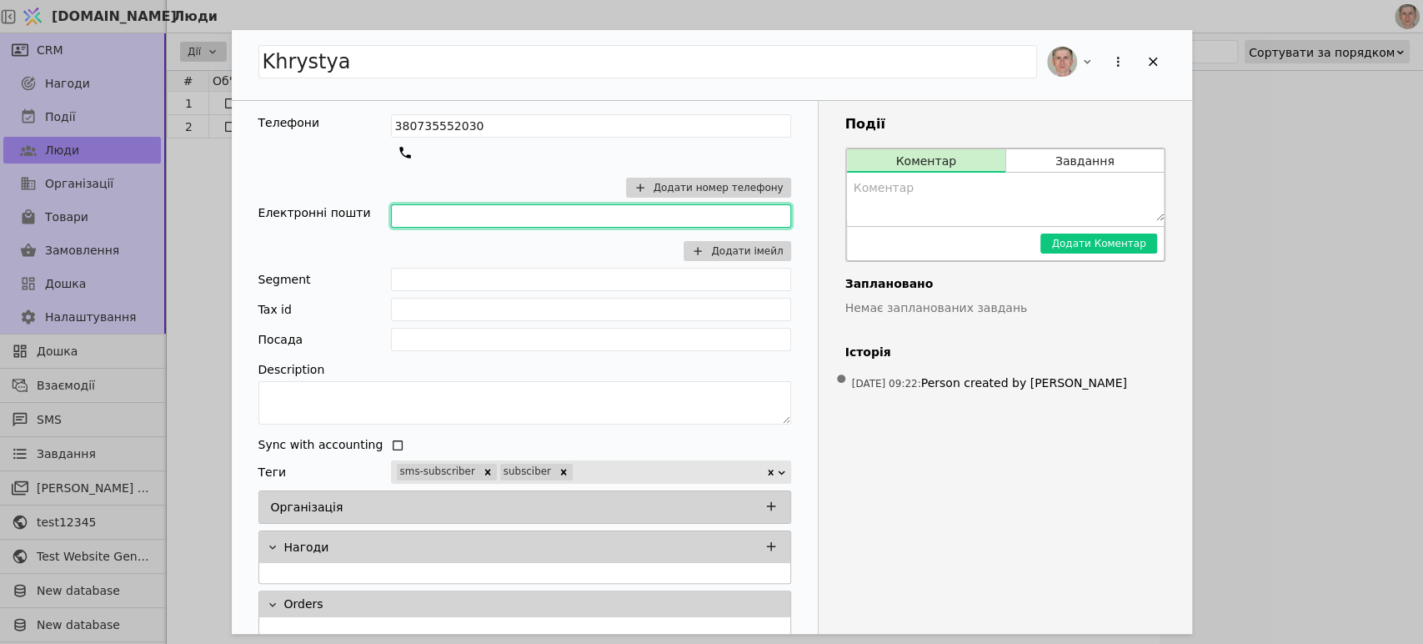
click at [438, 214] on input "Add Opportunity" at bounding box center [591, 215] width 400 height 23
drag, startPoint x: 389, startPoint y: 215, endPoint x: 367, endPoint y: 210, distance: 22.2
click at [367, 210] on div "Електронні пошти n@[DOMAIN_NAME] Додати імейл" at bounding box center [524, 232] width 533 height 57
type input "[EMAIL_ADDRESS][DOMAIN_NAME]"
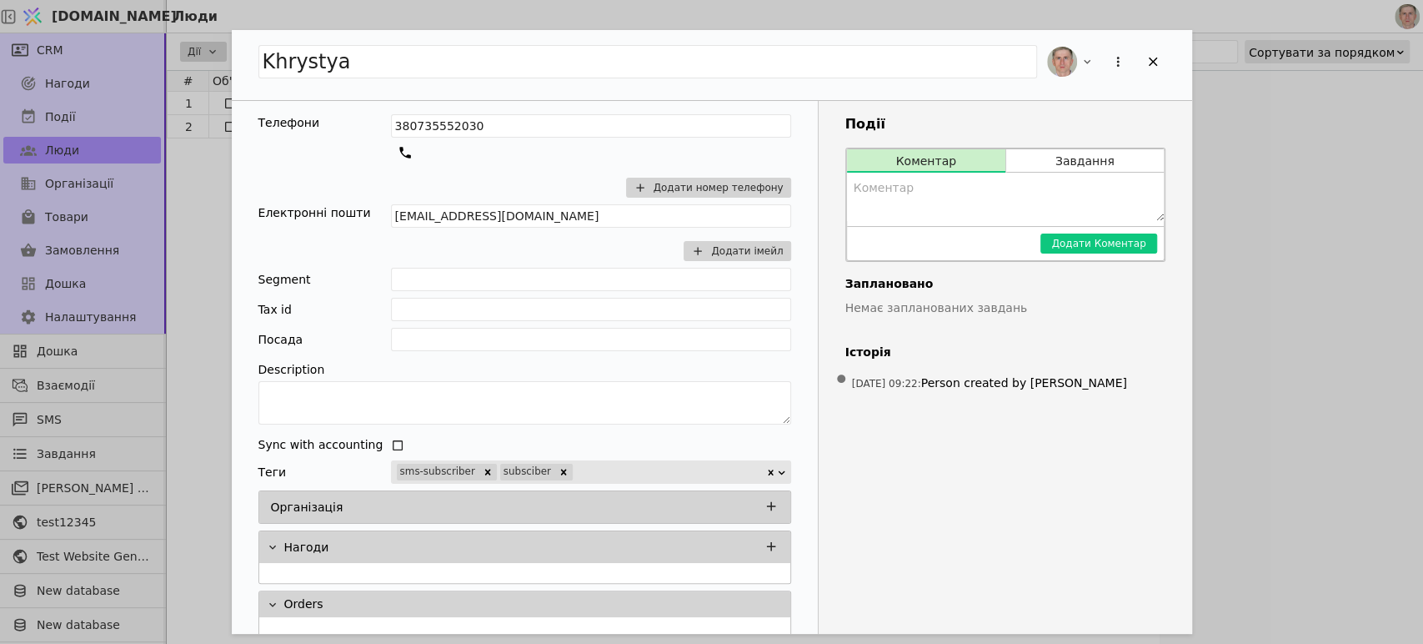
click at [405, 202] on div "380735552030 Додати номер телефону" at bounding box center [591, 159] width 400 height 90
click at [1149, 59] on icon "Add Opportunity" at bounding box center [1153, 61] width 15 height 15
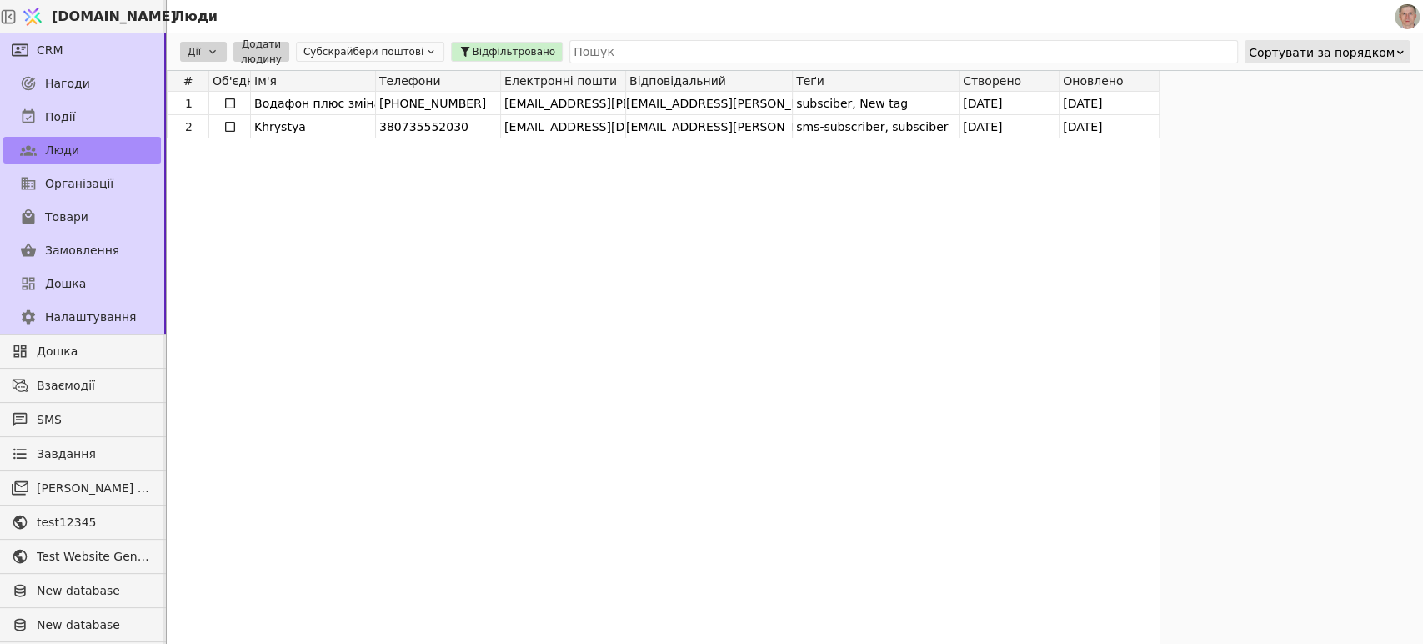
click at [385, 48] on button "Субскрайбери поштові" at bounding box center [370, 52] width 148 height 20
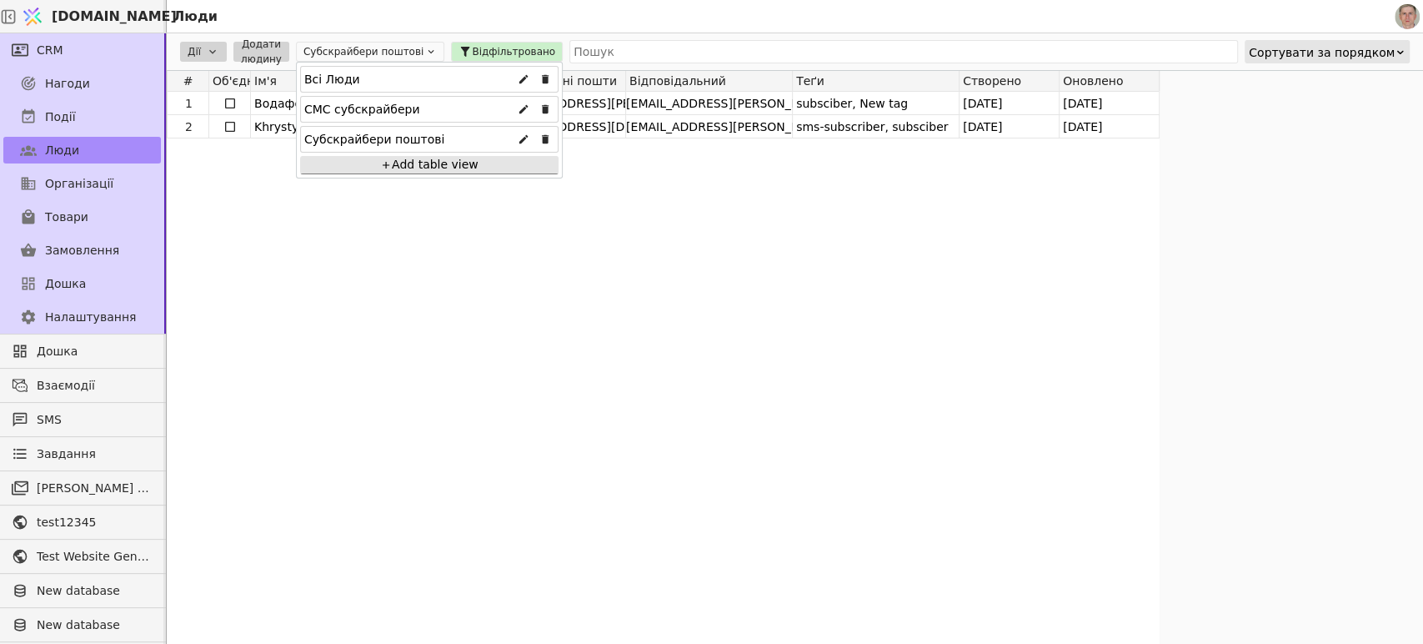
click at [385, 78] on div "Всі Люди" at bounding box center [429, 79] width 258 height 27
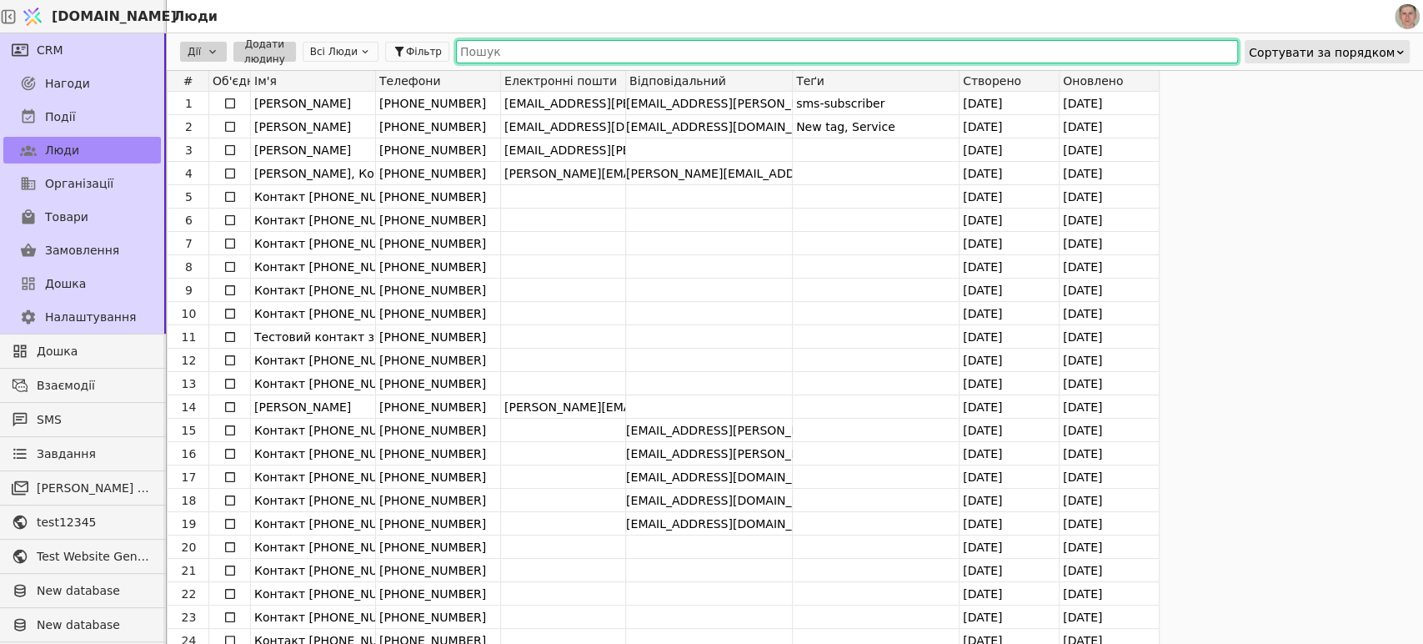
click at [595, 50] on input "text" at bounding box center [847, 51] width 782 height 23
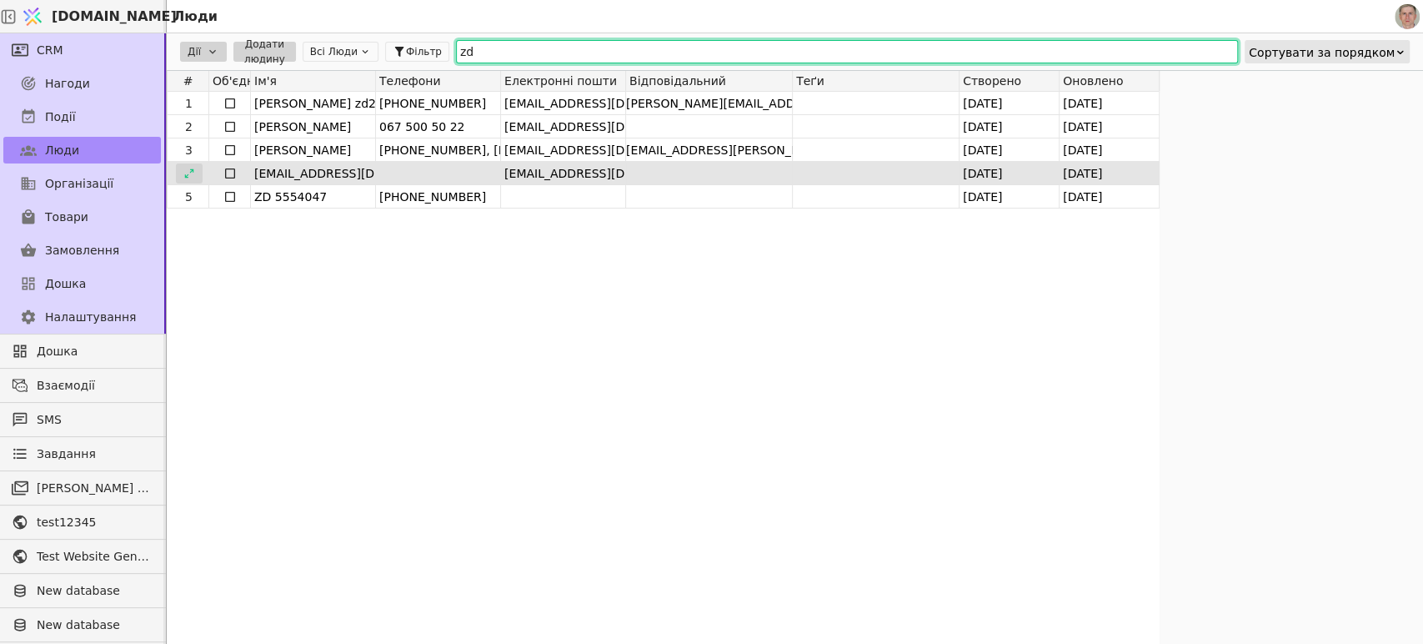
type input "zd"
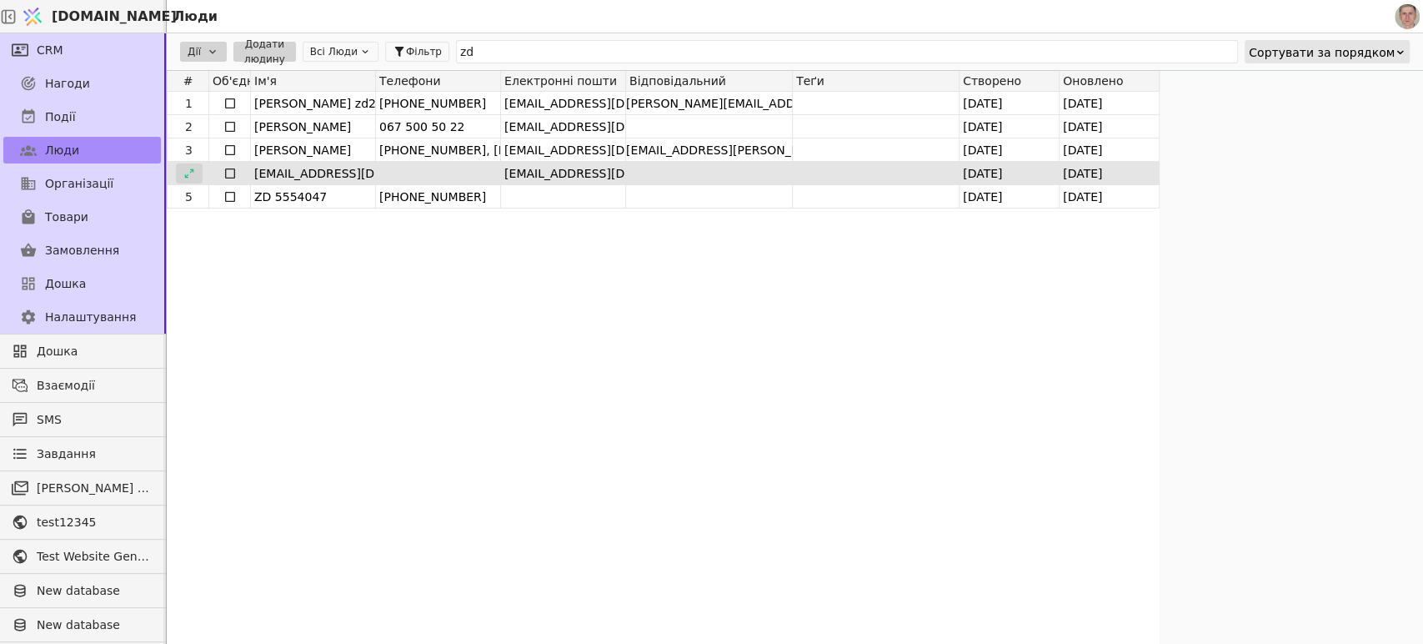
click at [192, 171] on icon at bounding box center [189, 174] width 12 height 12
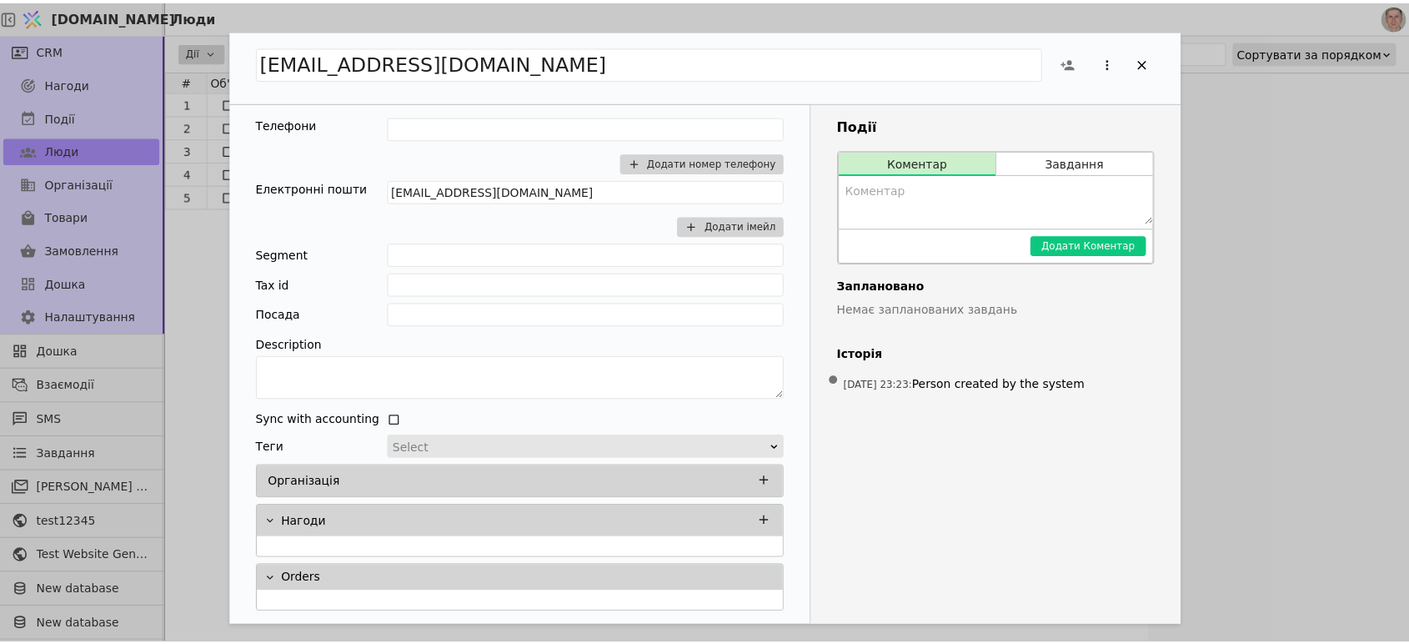
scroll to position [11, 0]
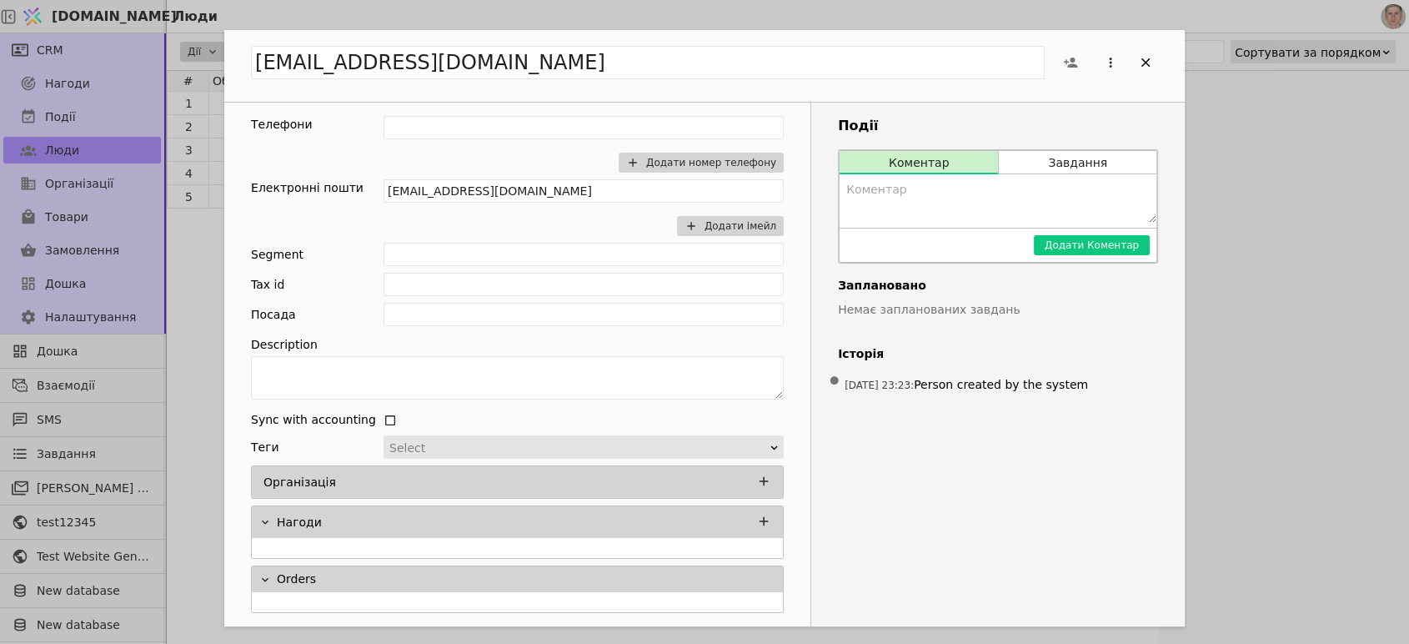
click at [441, 444] on div "Add Opportunity" at bounding box center [578, 447] width 381 height 23
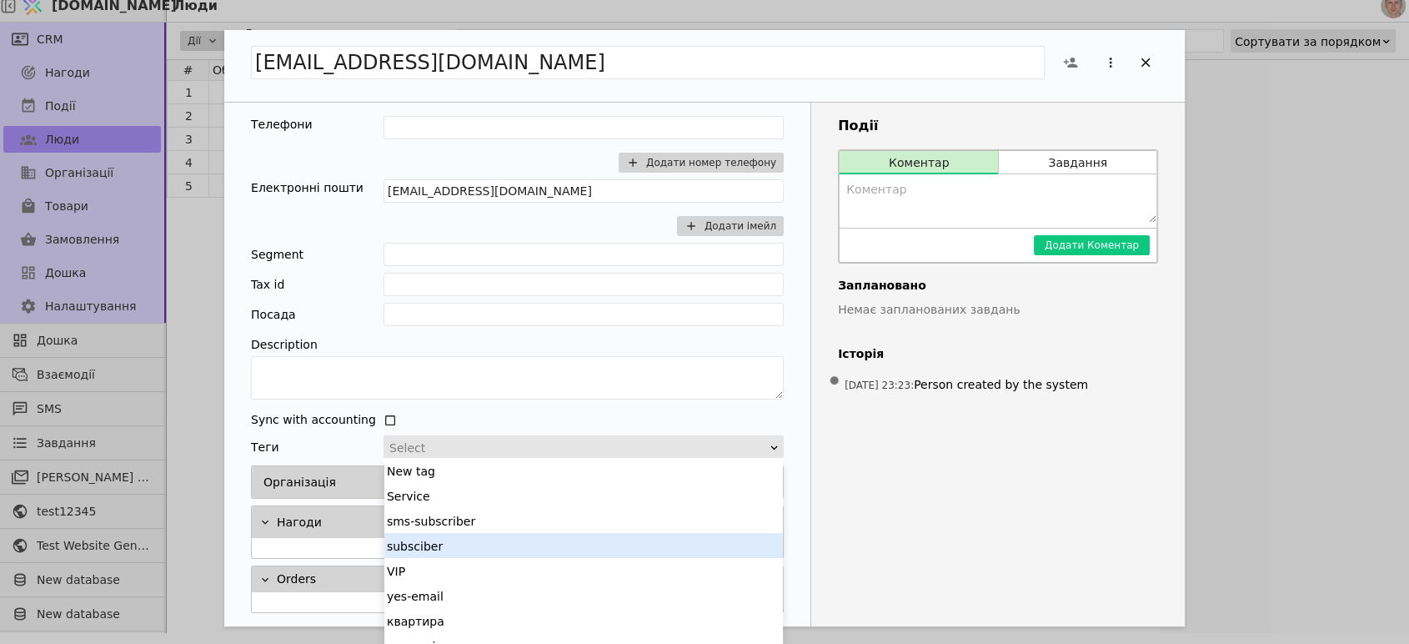
click at [461, 536] on div "subsciber" at bounding box center [583, 545] width 399 height 25
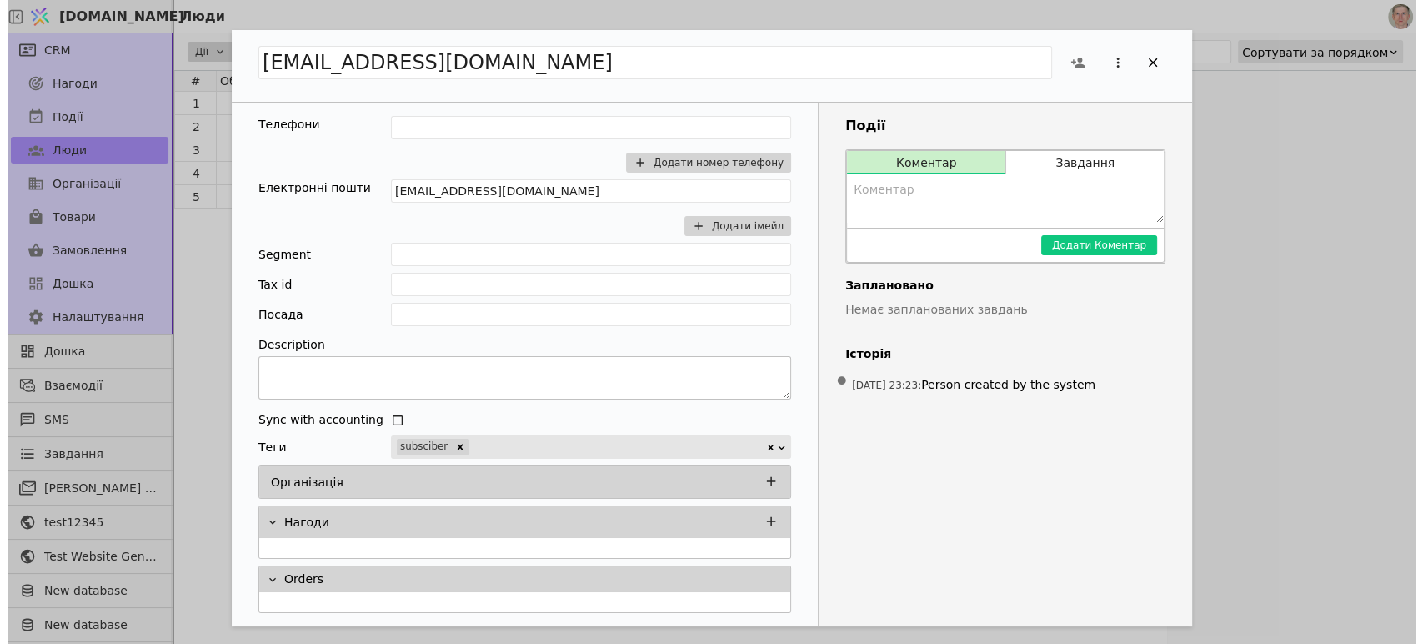
scroll to position [0, 0]
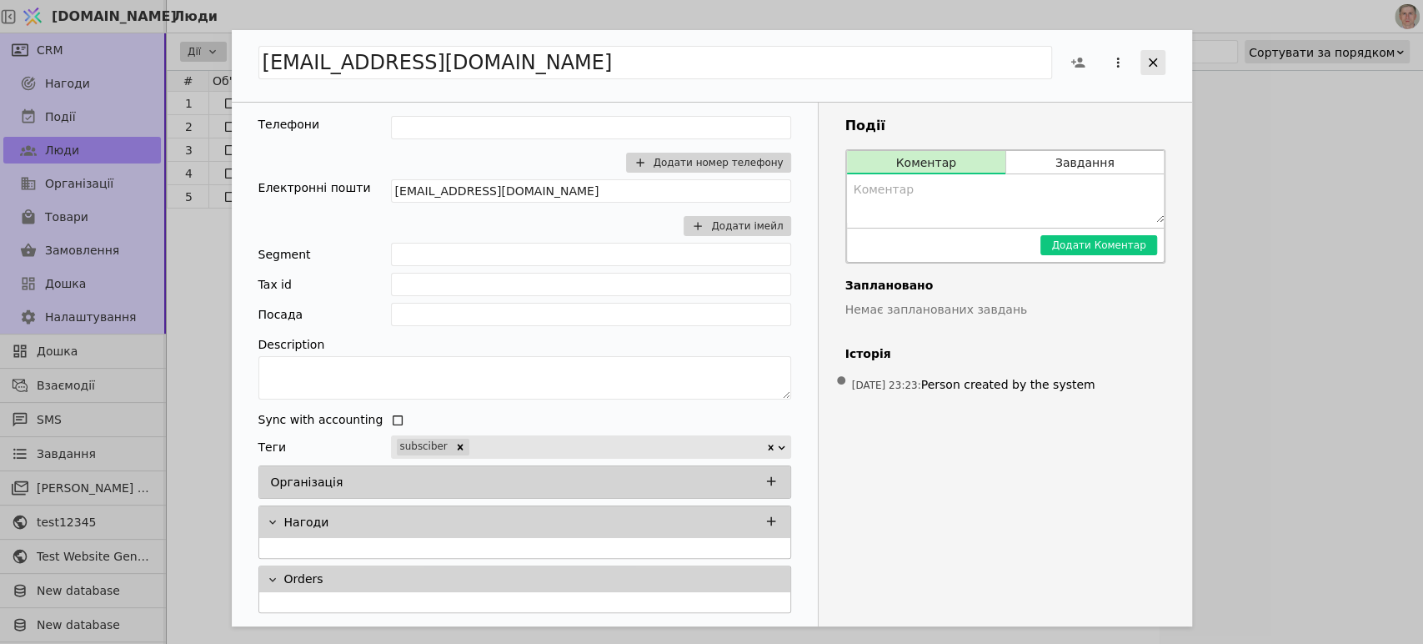
click at [1157, 59] on icon "Add Opportunity" at bounding box center [1153, 62] width 15 height 15
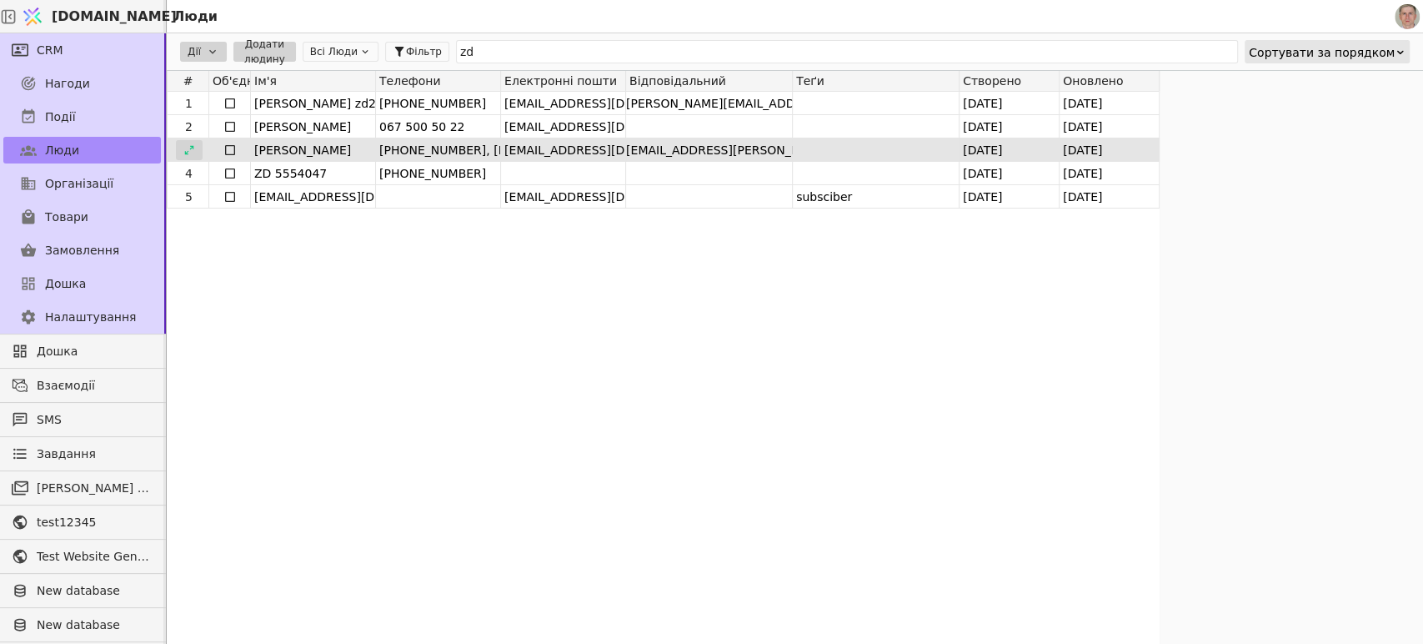
click at [189, 152] on icon at bounding box center [189, 150] width 12 height 12
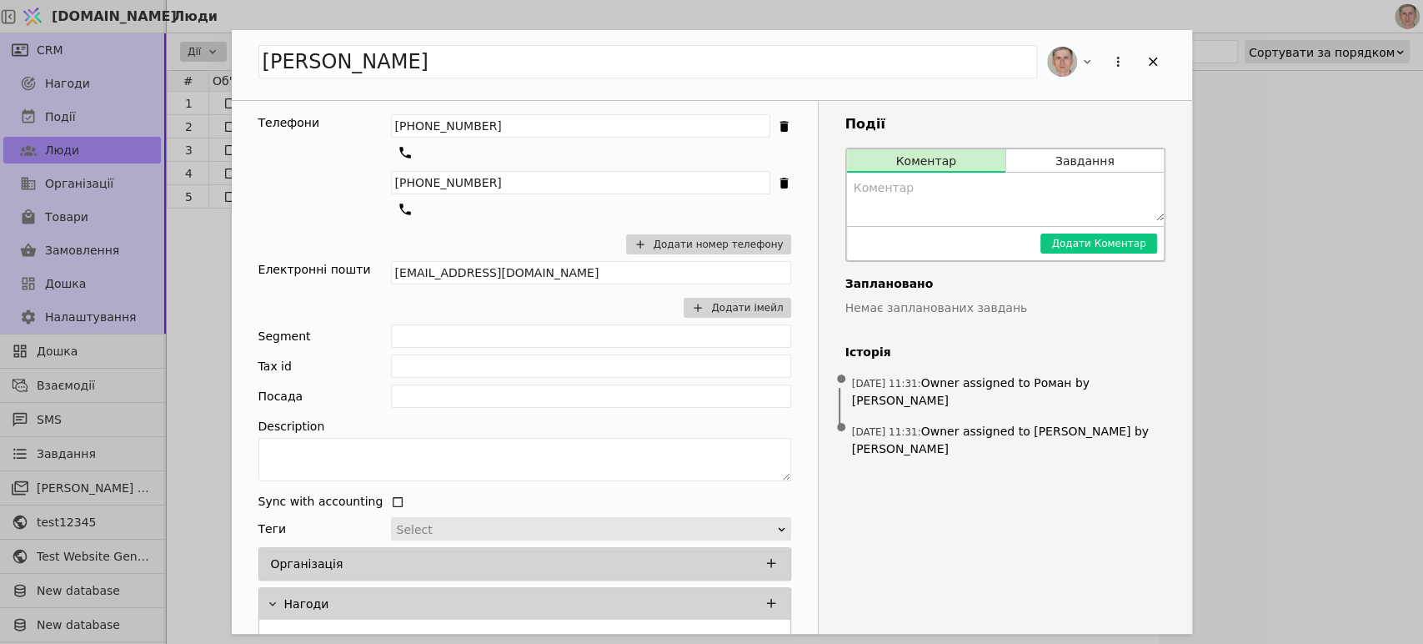
click at [443, 519] on div "Add Opportunity" at bounding box center [585, 529] width 381 height 23
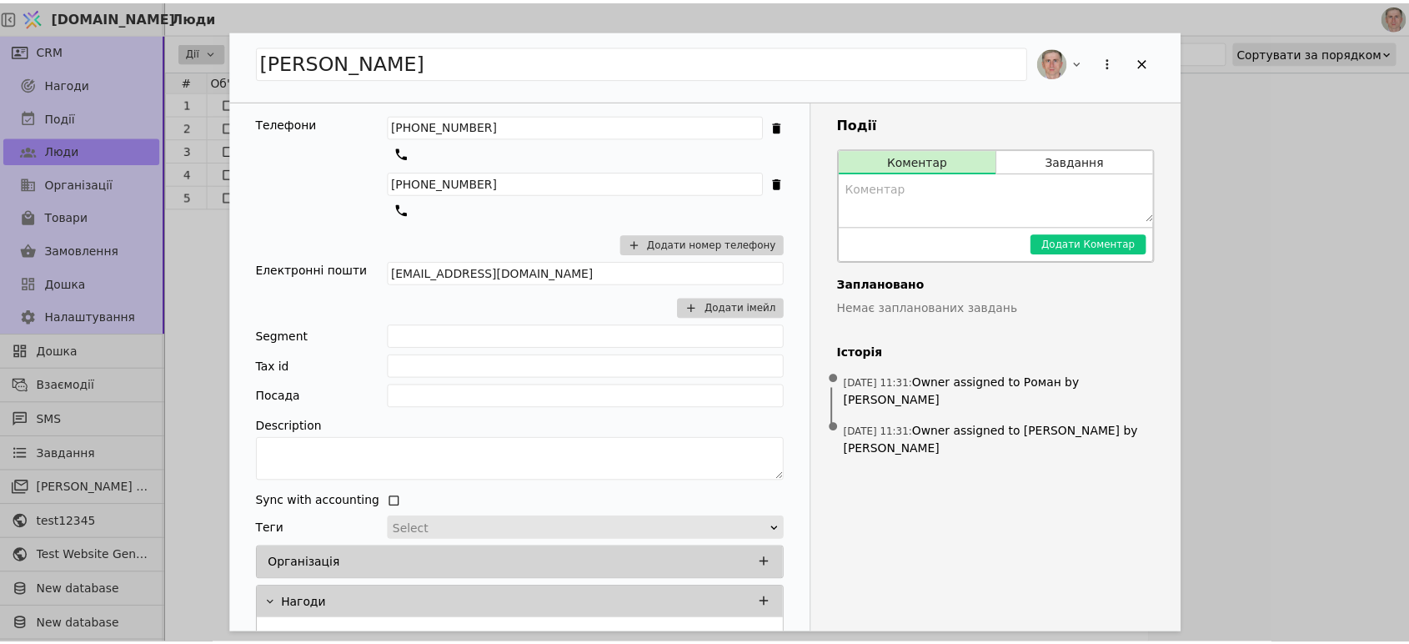
scroll to position [145, 0]
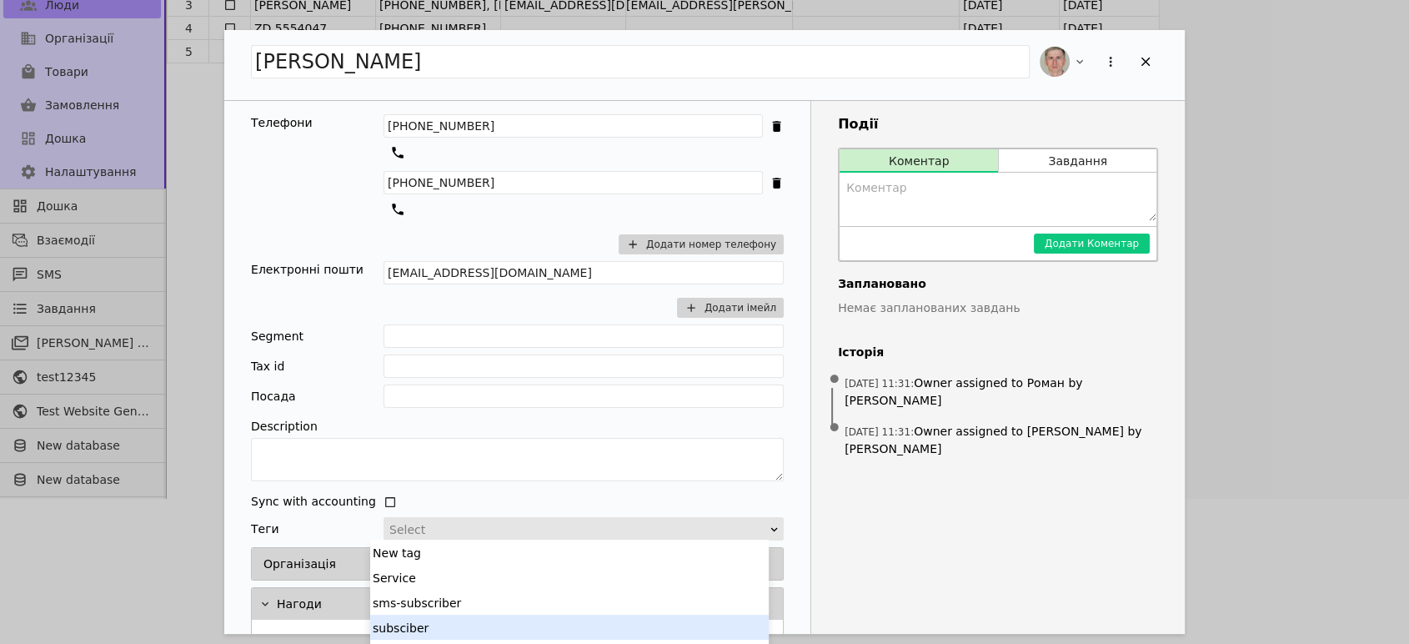
click at [461, 619] on div "subsciber" at bounding box center [569, 627] width 399 height 25
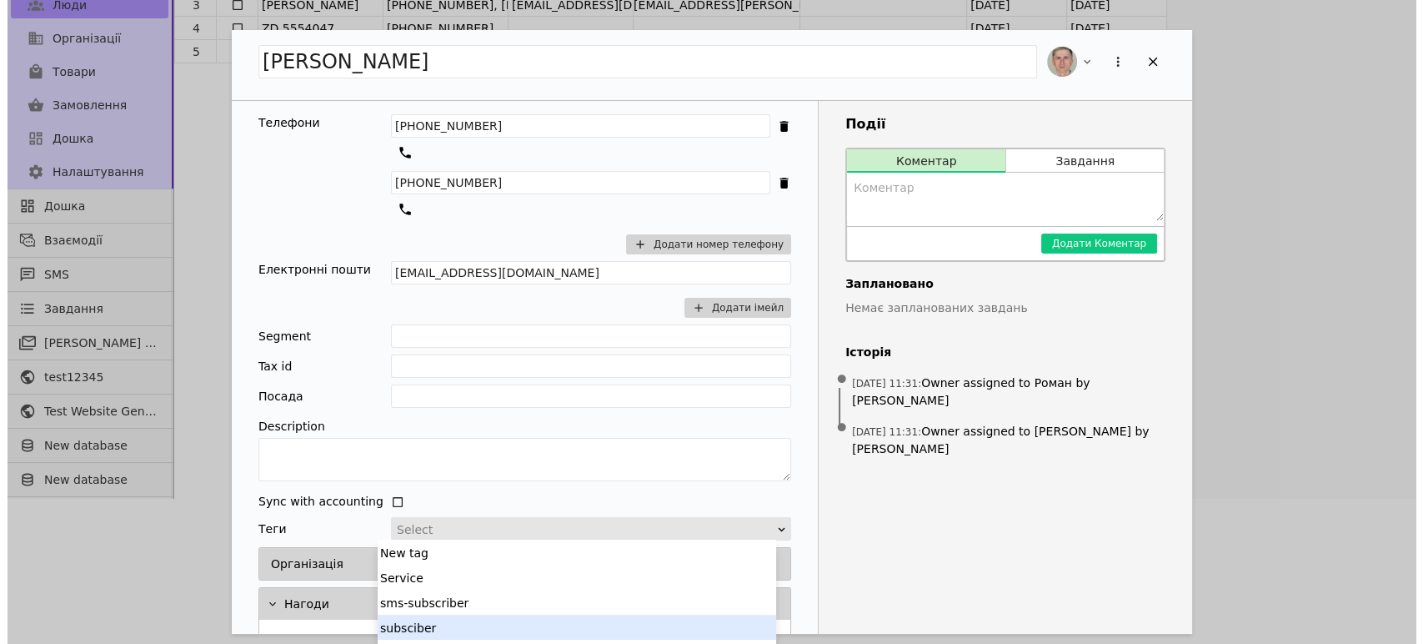
scroll to position [0, 0]
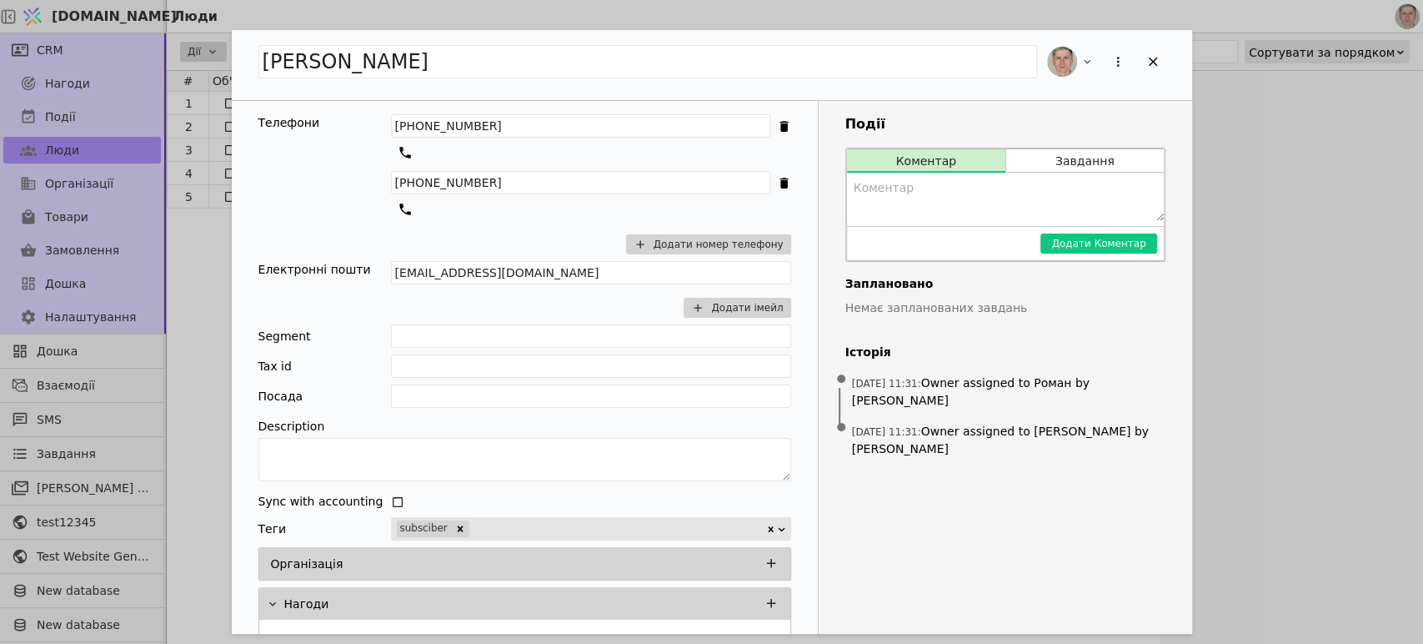
click at [1289, 211] on div "Roman S Телефони [PHONE_NUMBER] [PHONE_NUMBER] Додати номер телефону Електронні…" at bounding box center [711, 322] width 1423 height 644
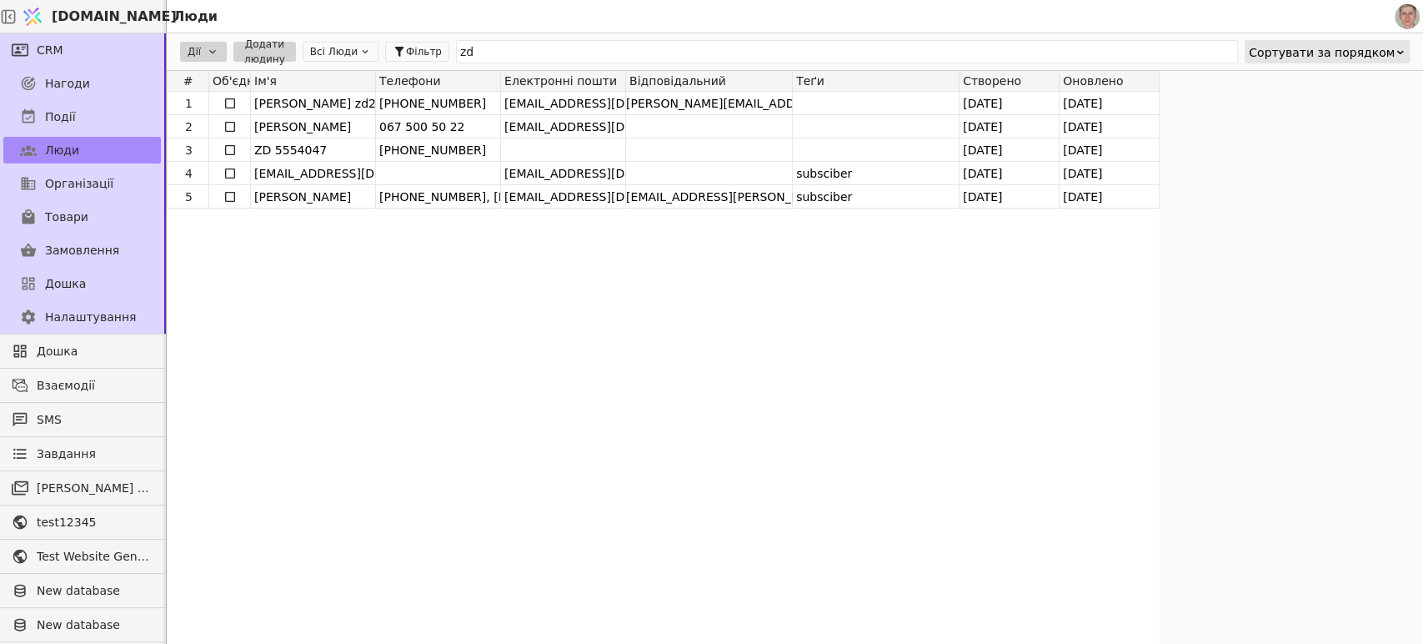
click at [339, 50] on button "Всі Люди" at bounding box center [341, 52] width 76 height 20
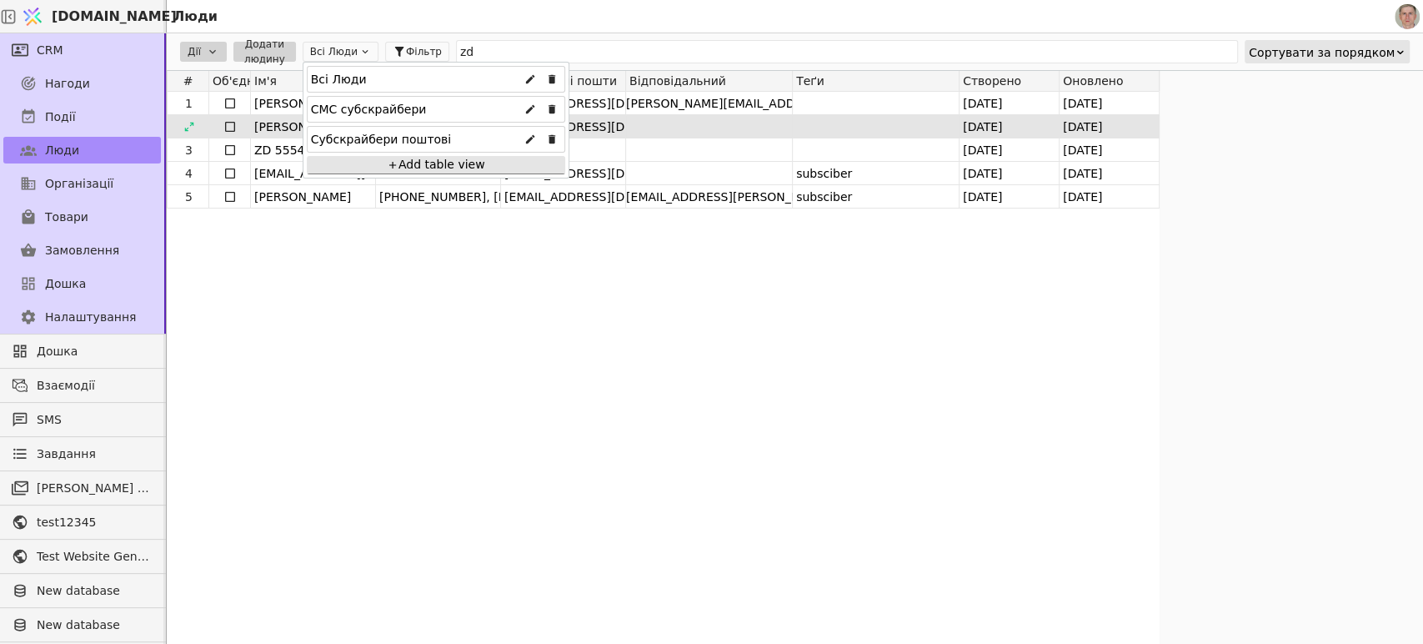
click at [385, 133] on div "Субскрайбери поштові" at bounding box center [381, 139] width 141 height 27
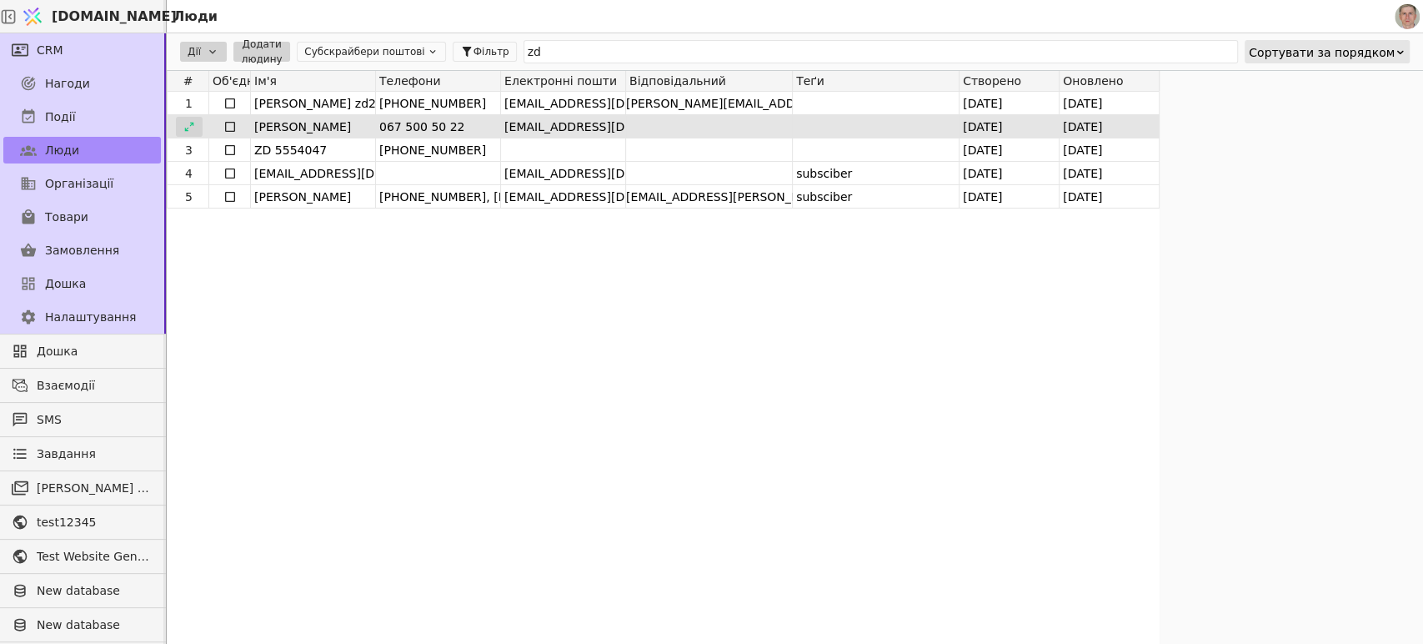
click at [190, 126] on icon at bounding box center [189, 127] width 12 height 12
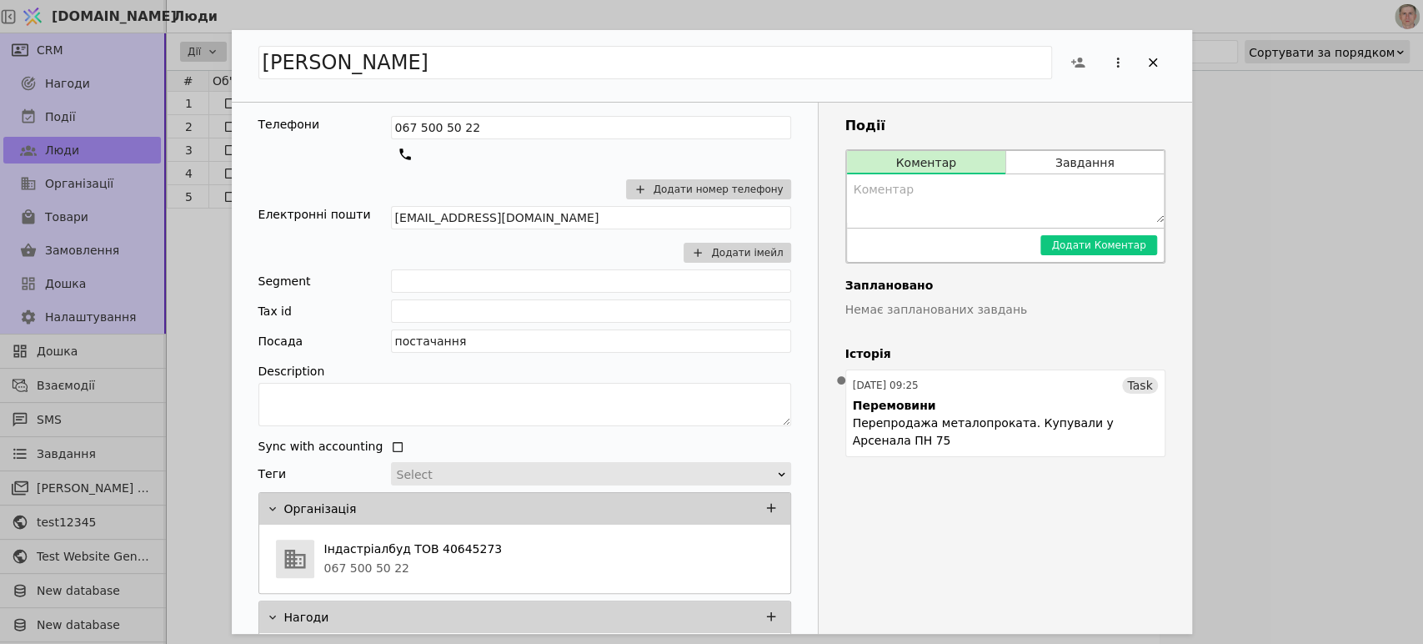
click at [203, 316] on div "Дмитро Телефони 067 500 50 22 Додати номер телефону Електронні пошти [EMAIL_ADD…" at bounding box center [711, 322] width 1423 height 644
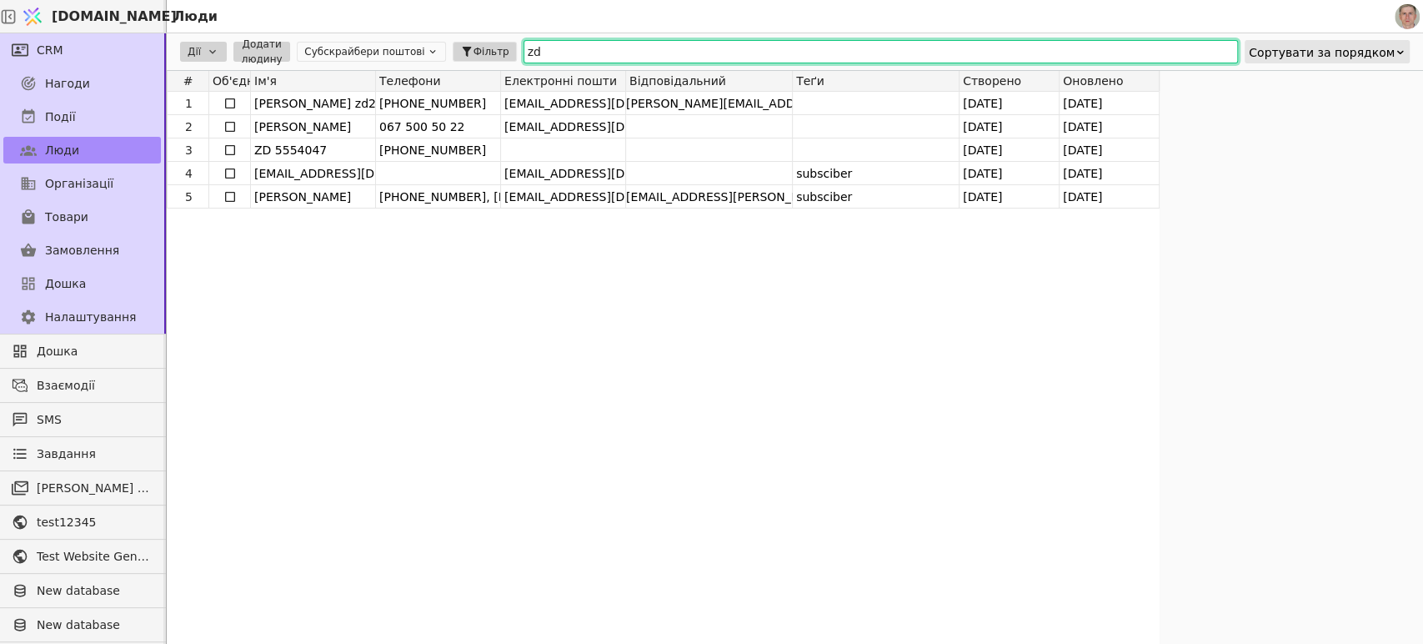
drag, startPoint x: 601, startPoint y: 52, endPoint x: 469, endPoint y: 45, distance: 131.9
click at [469, 45] on div "[PERSON_NAME] людину Субскрайбери поштові Фільтр zd Сортувати за порядком" at bounding box center [795, 51] width 1257 height 37
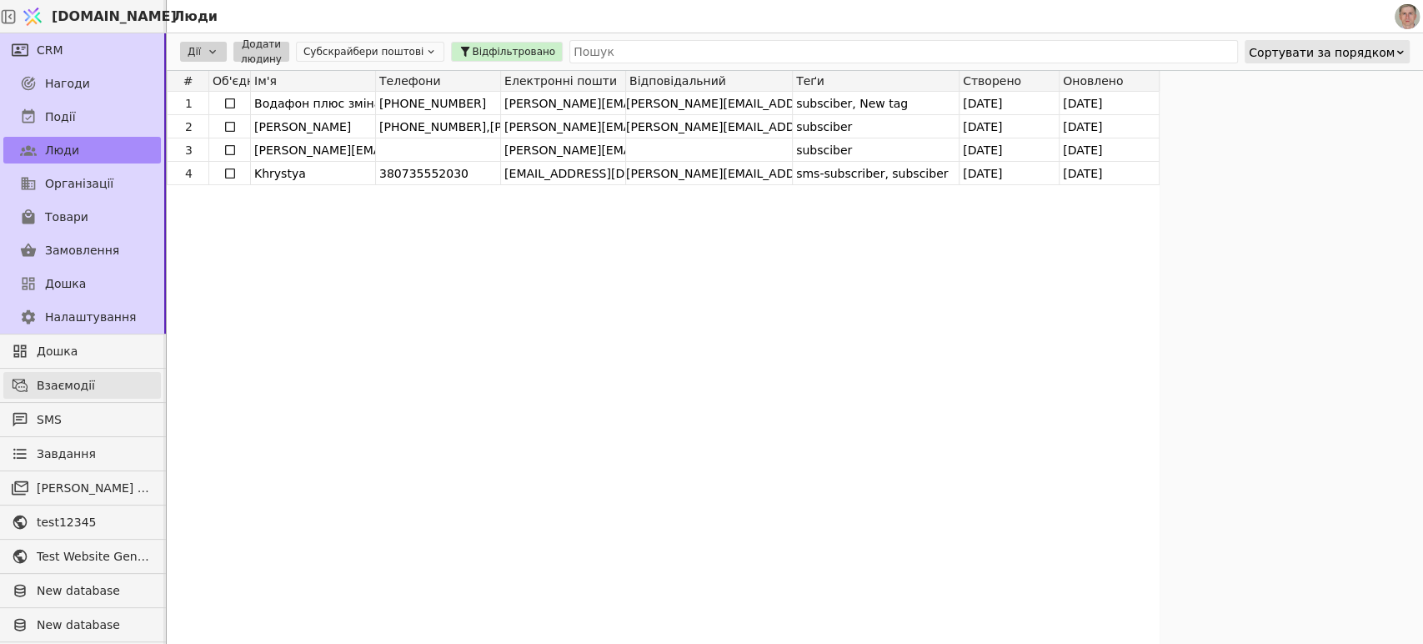
click at [97, 381] on span "Взаємодії" at bounding box center [95, 386] width 116 height 18
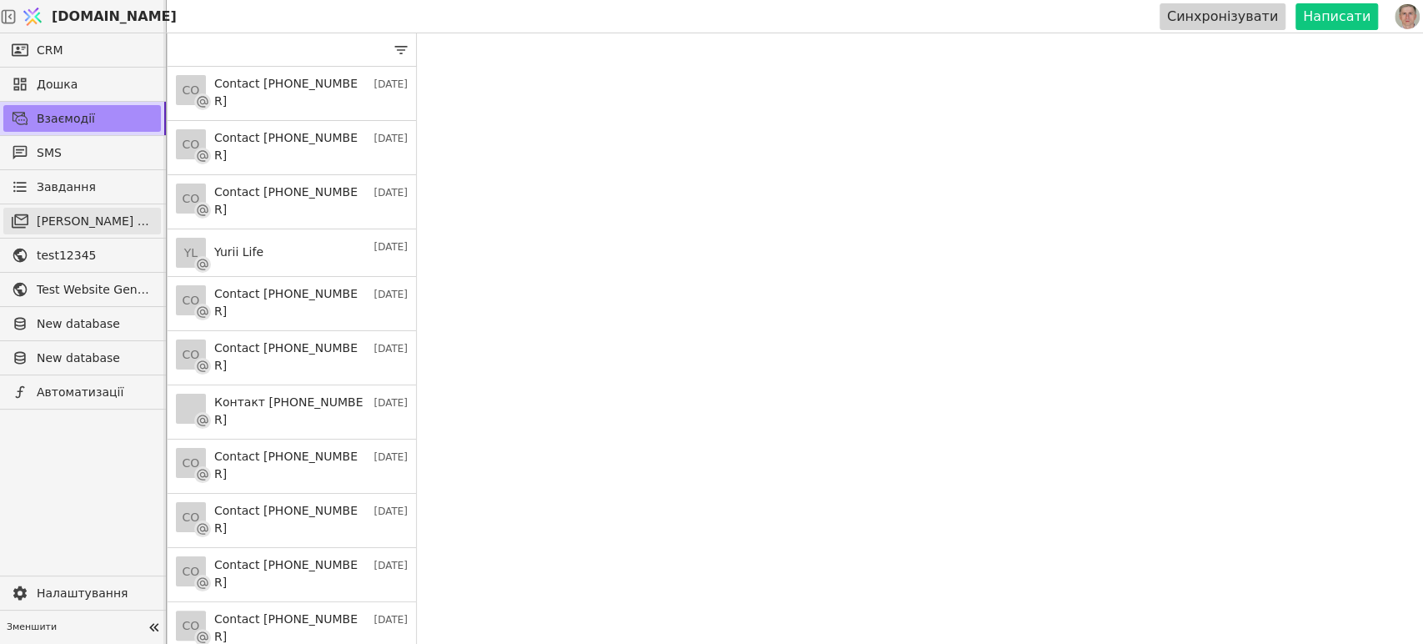
click at [111, 213] on span "[PERSON_NAME] розсилки" at bounding box center [95, 222] width 116 height 18
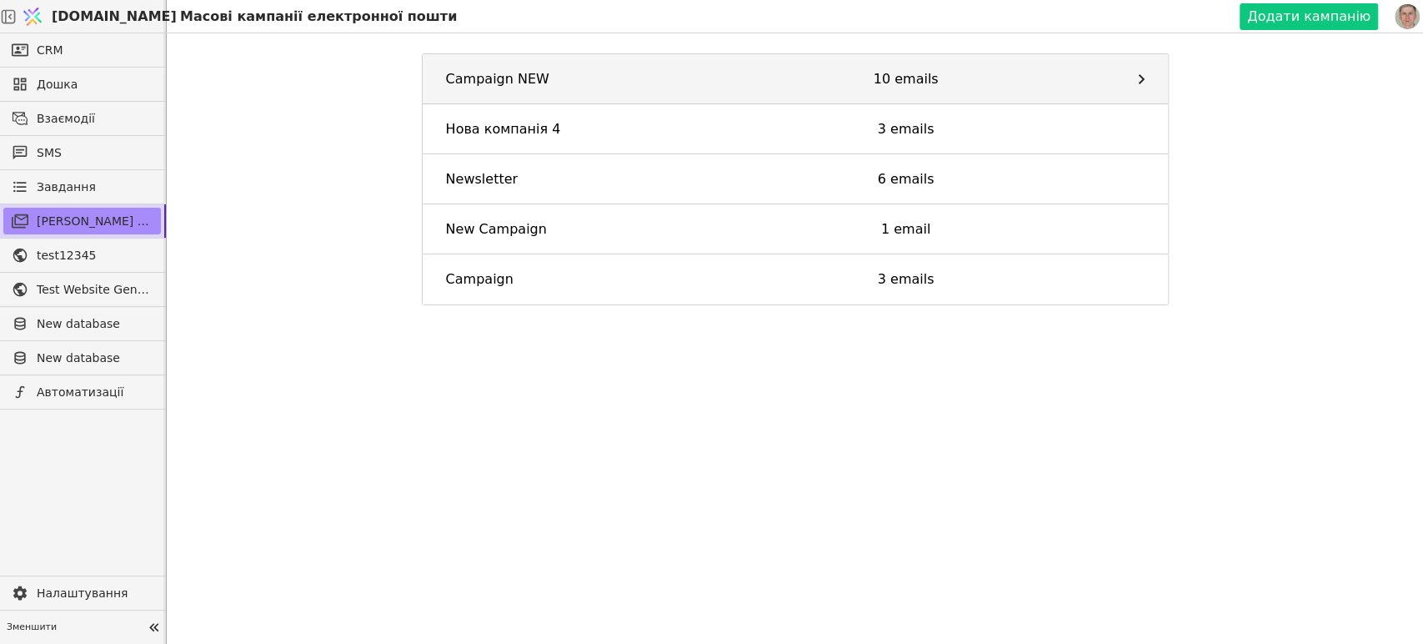
click at [810, 65] on link "Campaign NEW 10 emails" at bounding box center [795, 79] width 745 height 50
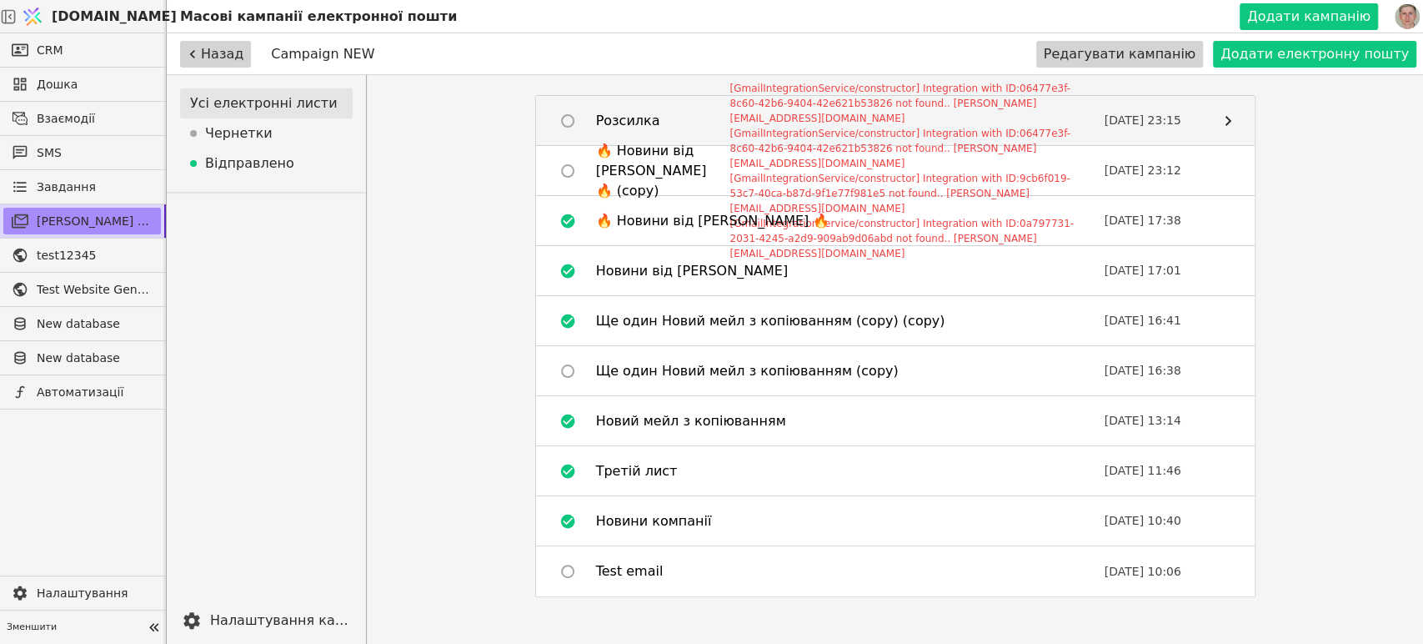
click at [872, 107] on link "Розсилка 25.10.2023 23:15" at bounding box center [895, 121] width 719 height 50
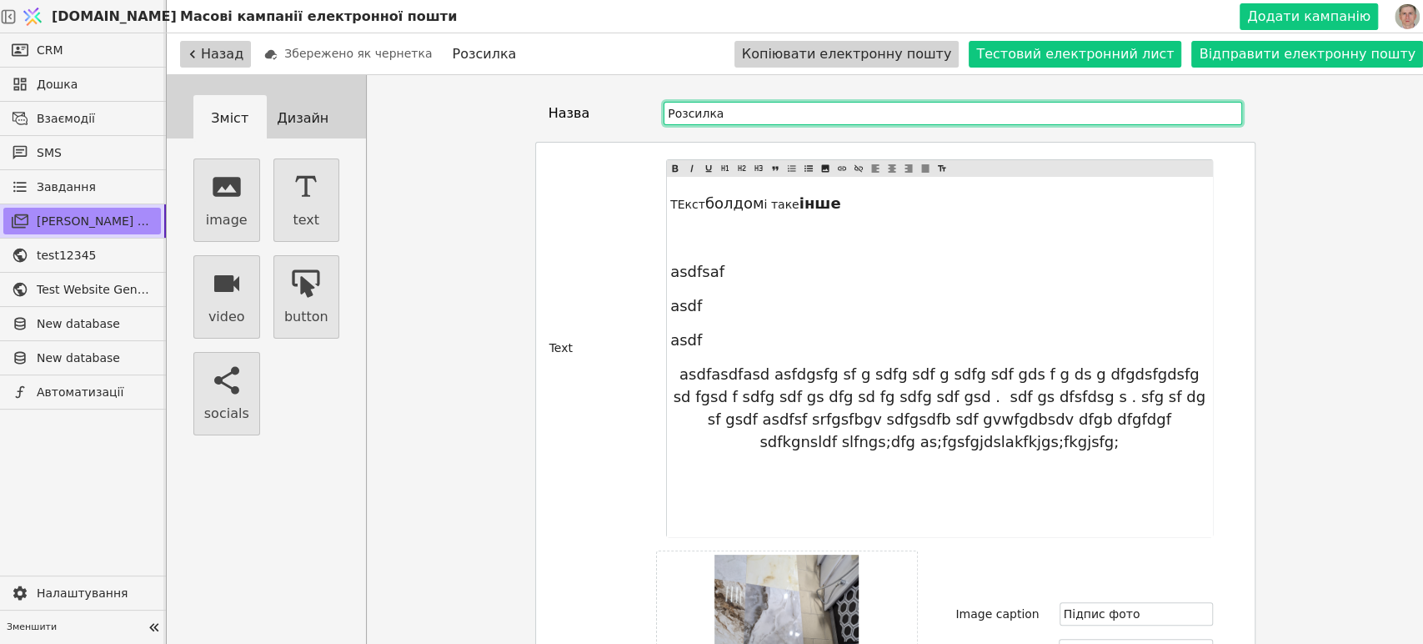
click at [821, 113] on input "Розсилка" at bounding box center [953, 113] width 578 height 23
type input "Розсилка Тестова"
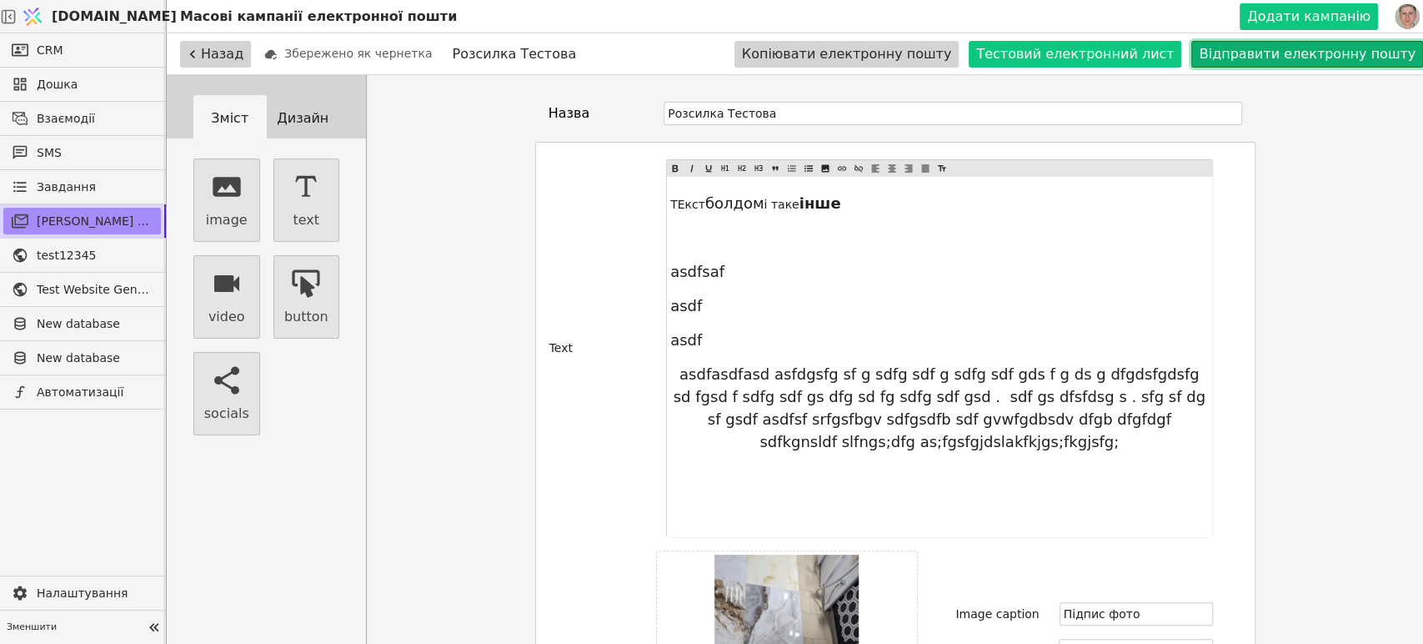
click at [1299, 46] on button "Відправити електронну пошту" at bounding box center [1308, 54] width 232 height 27
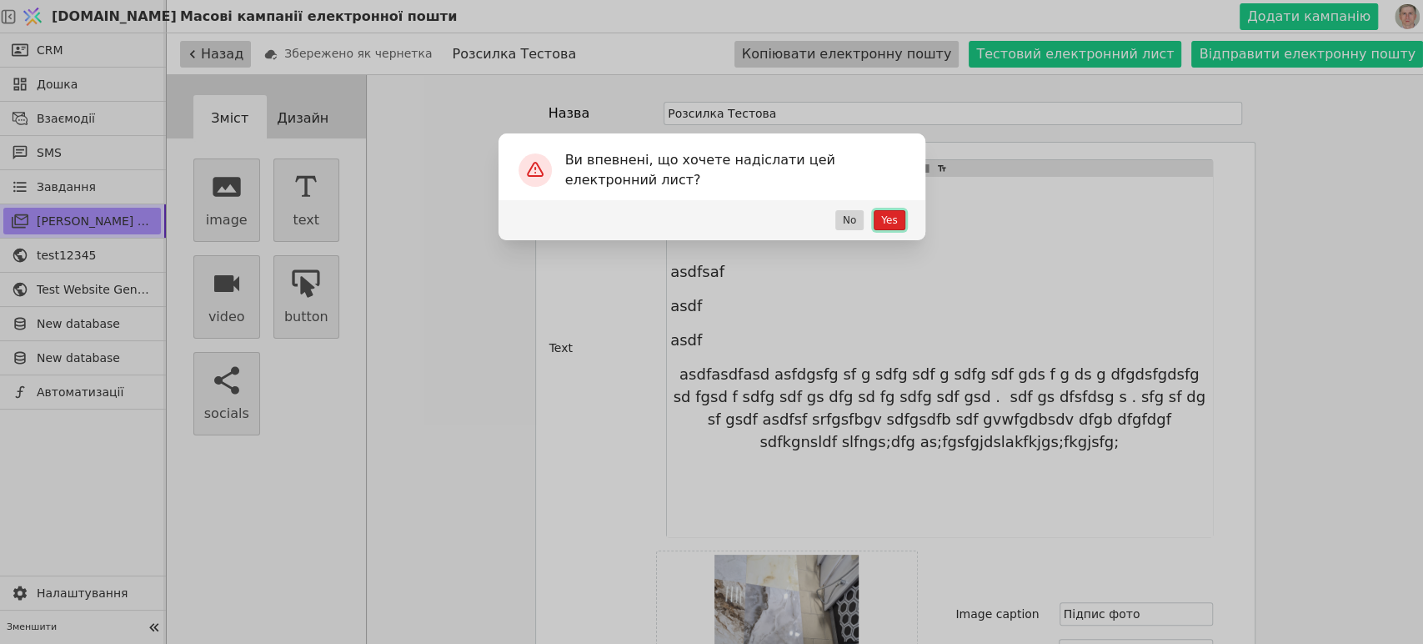
click at [887, 218] on button "Yes" at bounding box center [889, 220] width 31 height 20
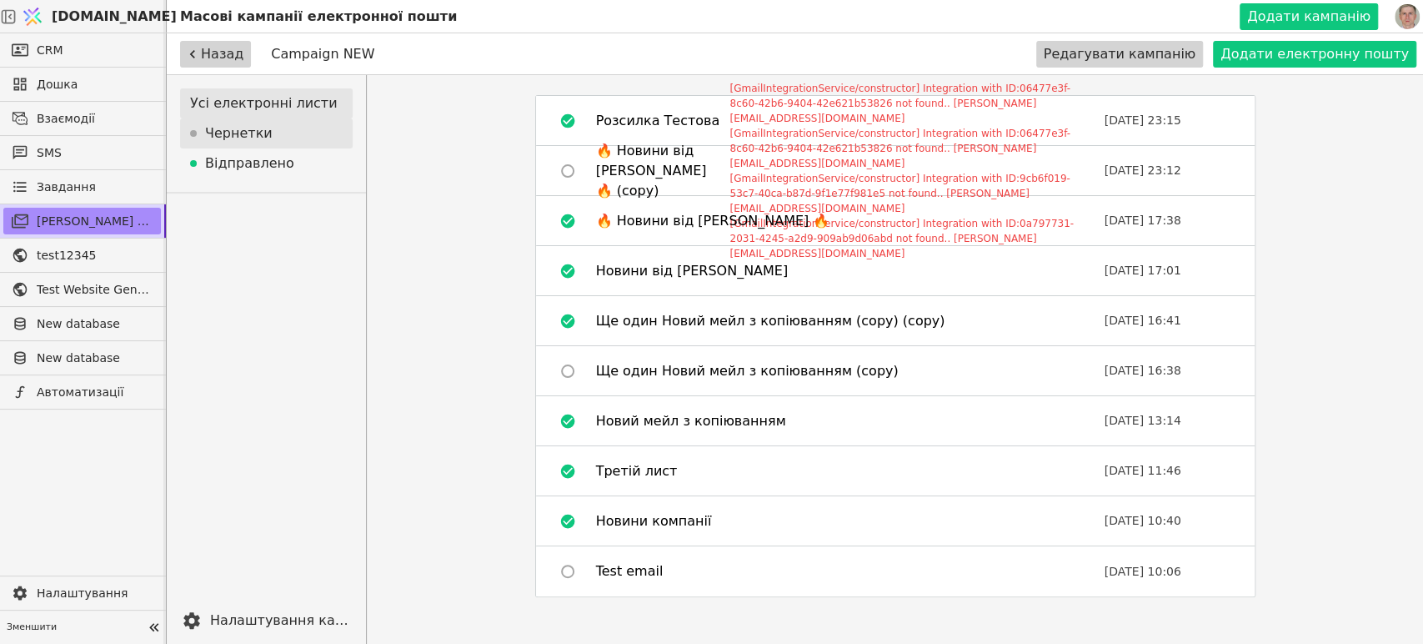
click at [233, 131] on div "Чернетки" at bounding box center [266, 133] width 173 height 30
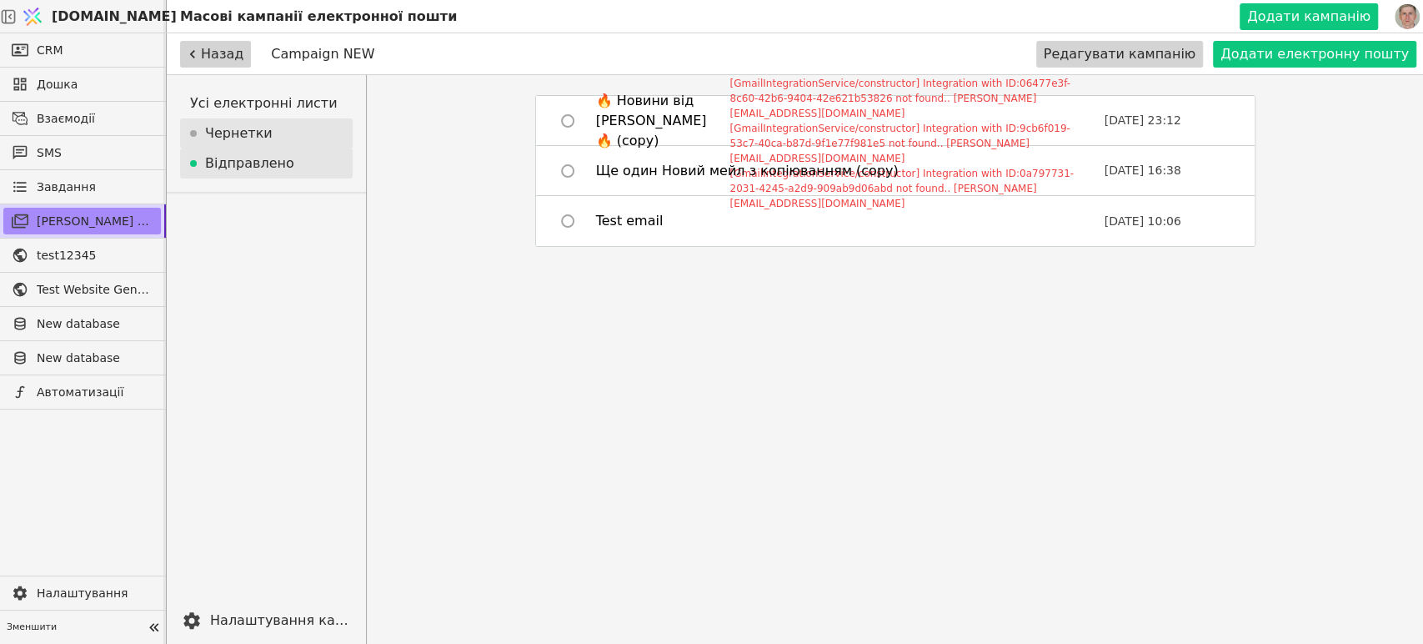
click at [251, 169] on div "Відправлено" at bounding box center [266, 163] width 173 height 30
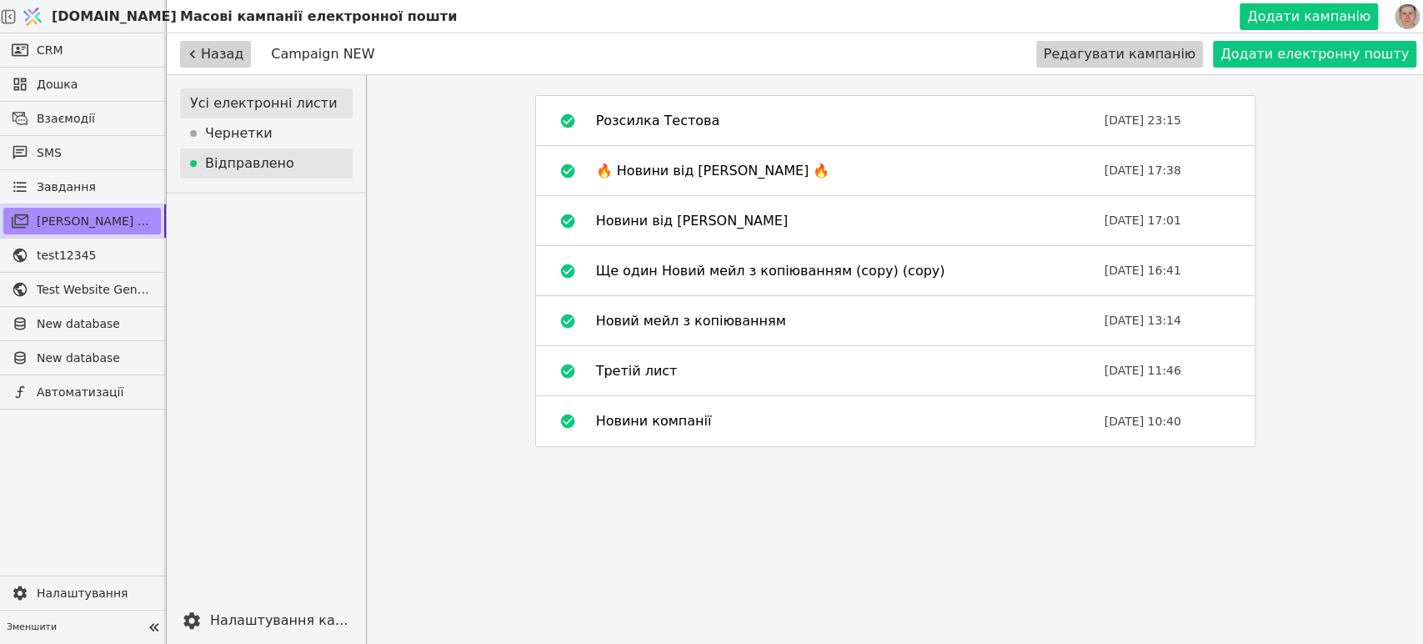
click at [279, 93] on div "Усі електронні листи" at bounding box center [266, 103] width 173 height 30
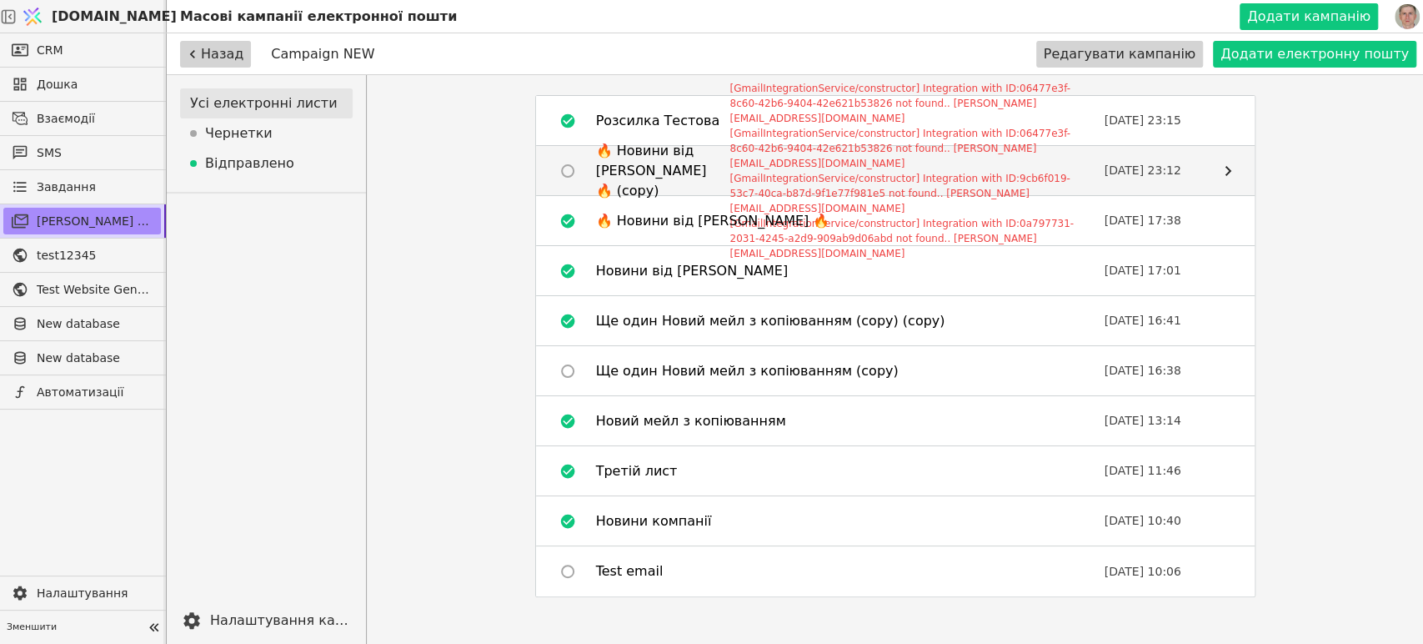
click at [661, 168] on div "🔥 Новини від [PERSON_NAME] 🔥 (copy)" at bounding box center [651, 171] width 111 height 60
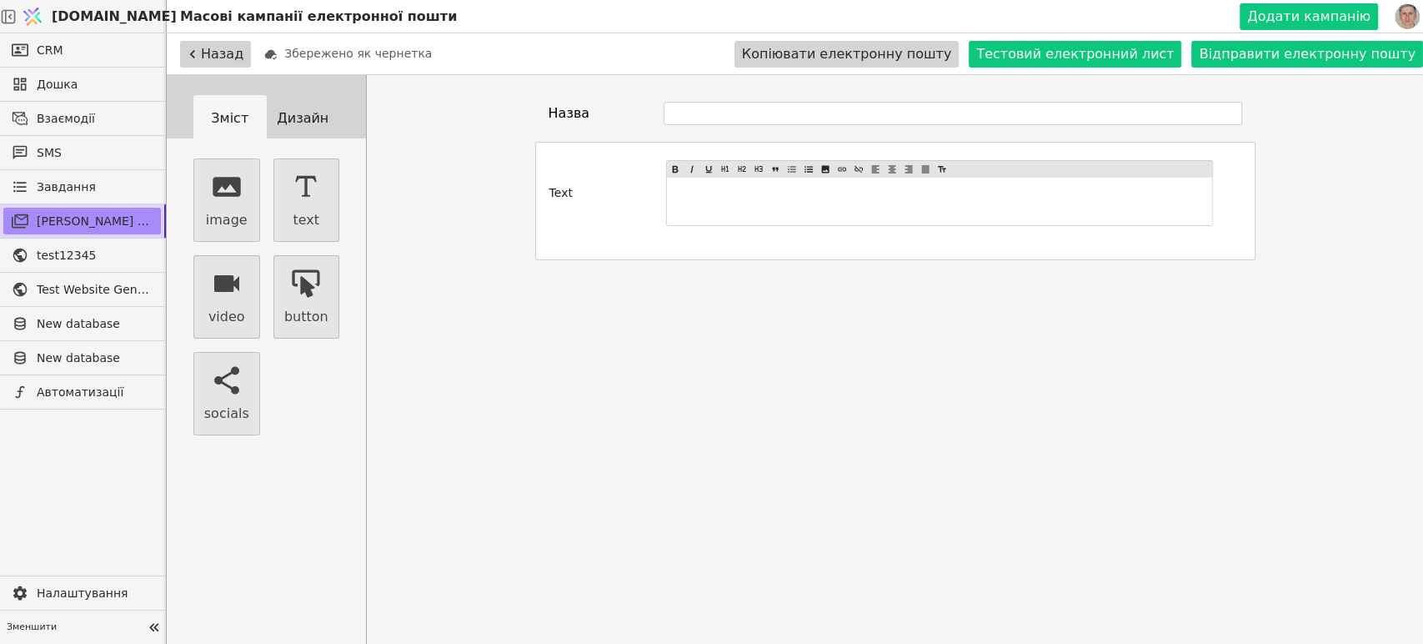
type input "🔥 Новини від [PERSON_NAME] 🔥 (copy)"
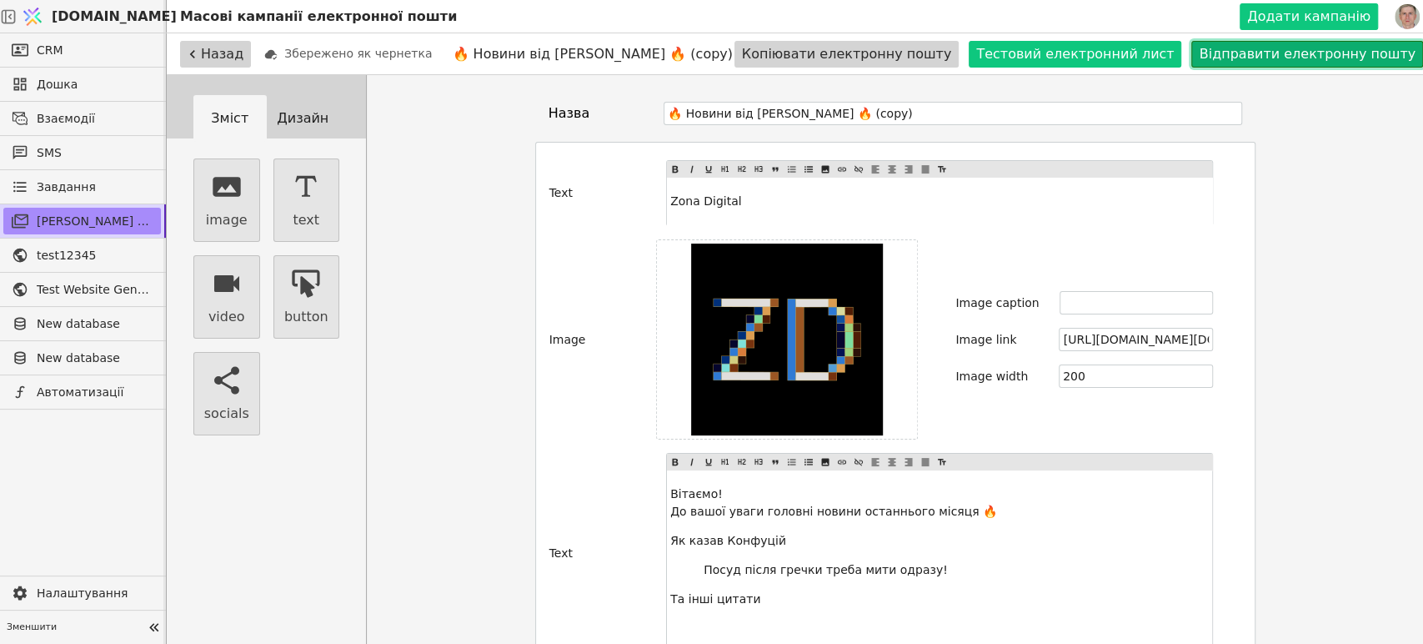
click at [1320, 51] on button "Відправити електронну пошту" at bounding box center [1308, 54] width 232 height 27
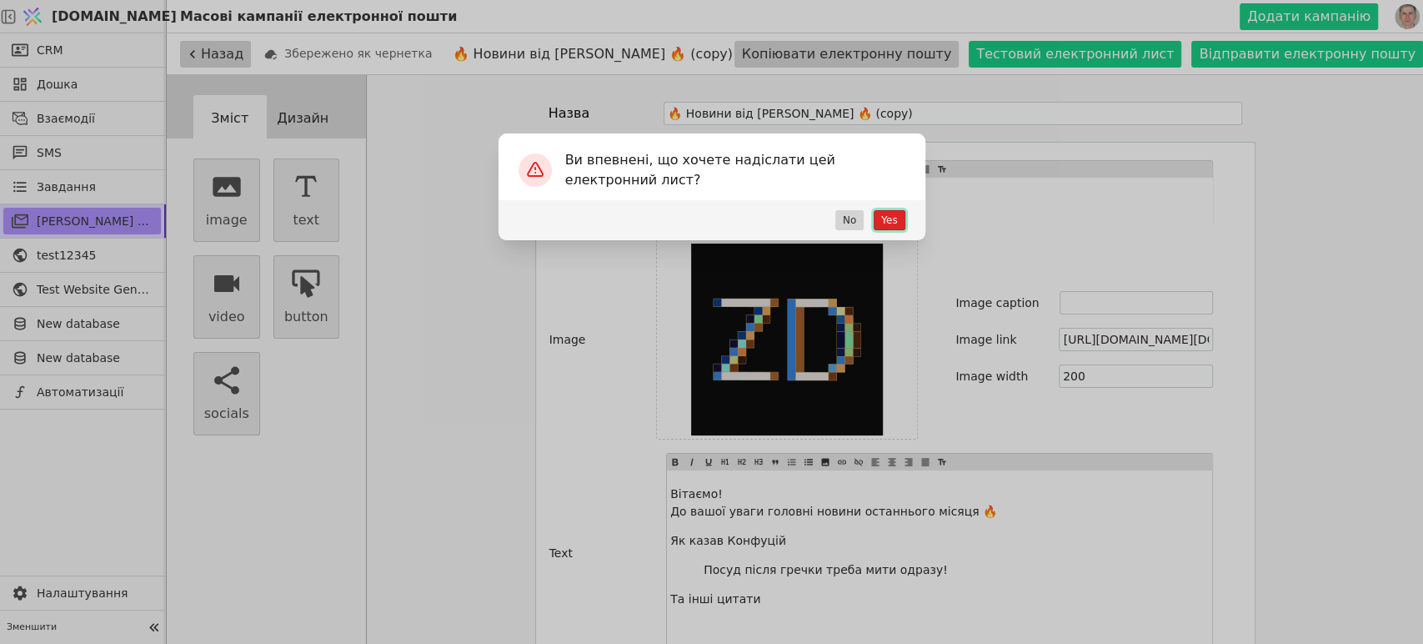
click at [889, 218] on button "Yes" at bounding box center [889, 220] width 31 height 20
